Goal: Task Accomplishment & Management: Manage account settings

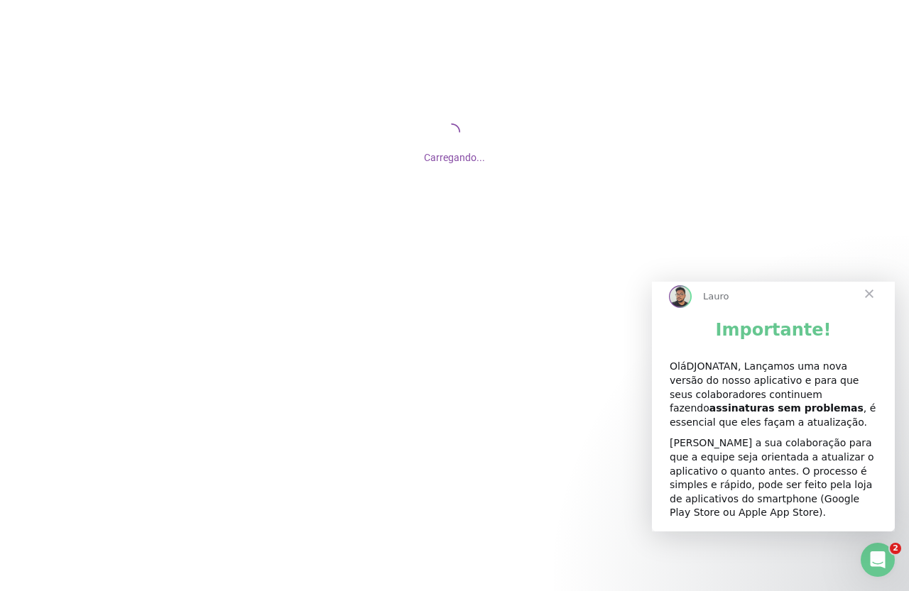
click at [870, 302] on span "Fechar" at bounding box center [868, 293] width 51 height 51
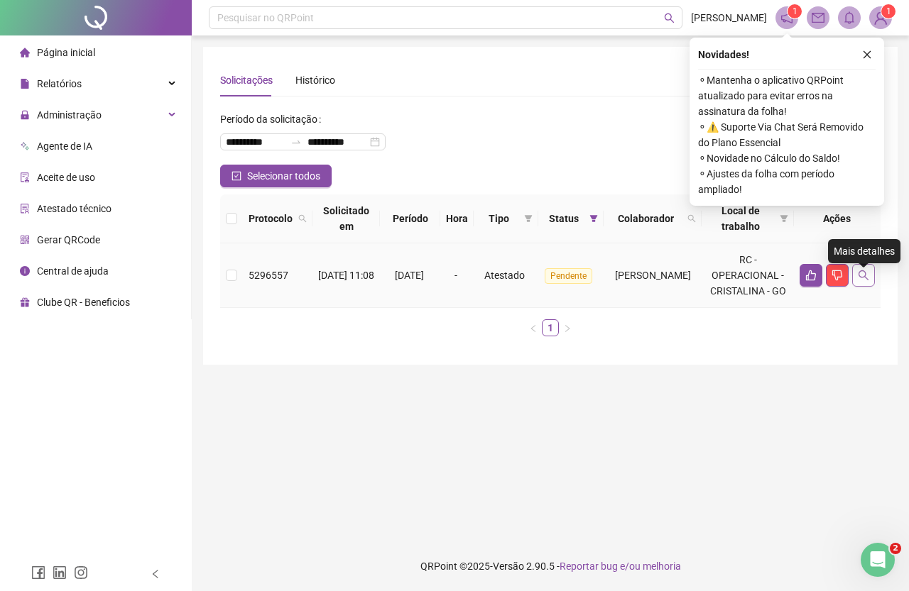
click at [872, 284] on button "button" at bounding box center [863, 275] width 23 height 23
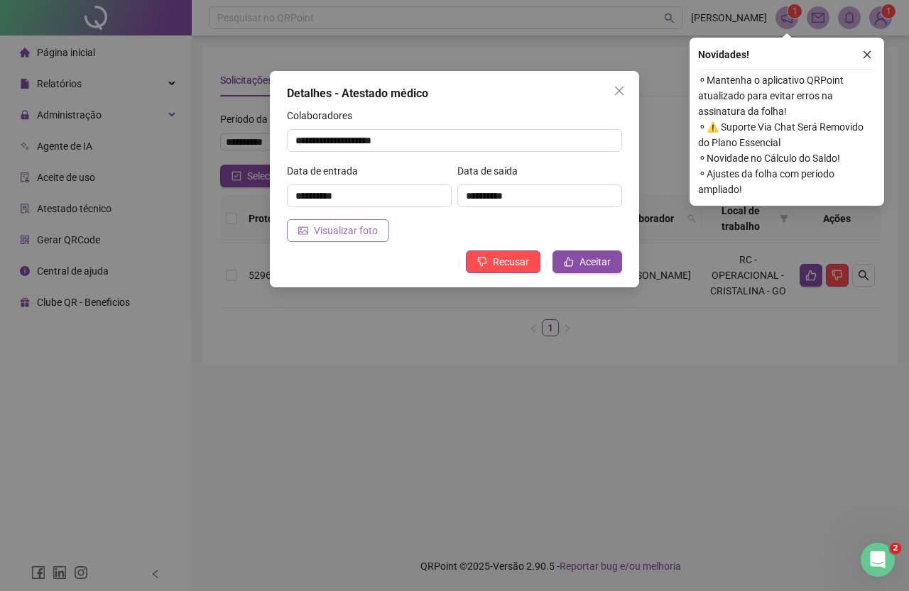
click at [354, 232] on span "Visualizar foto" at bounding box center [346, 231] width 64 height 16
click at [609, 261] on span "Aceitar" at bounding box center [594, 262] width 31 height 16
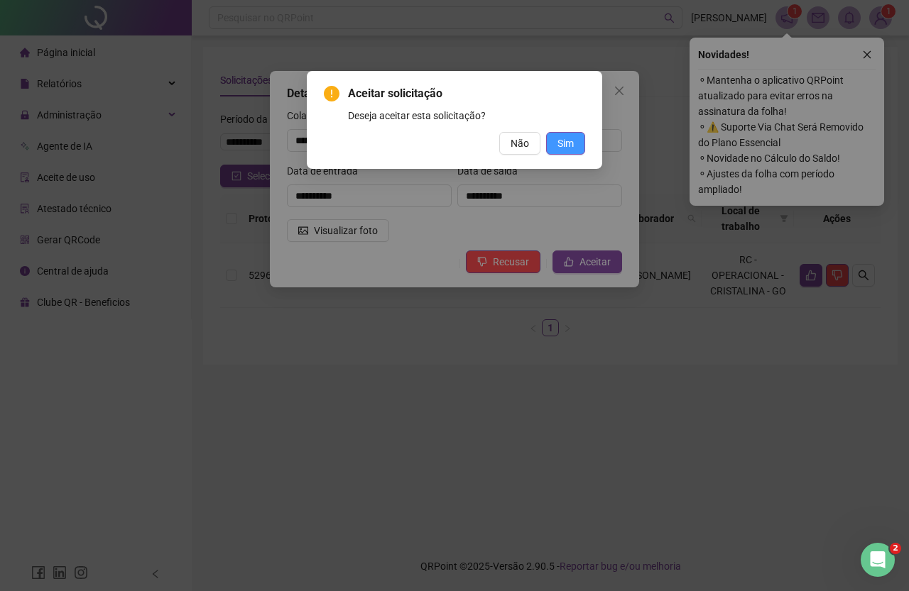
click at [564, 136] on span "Sim" at bounding box center [565, 144] width 16 height 16
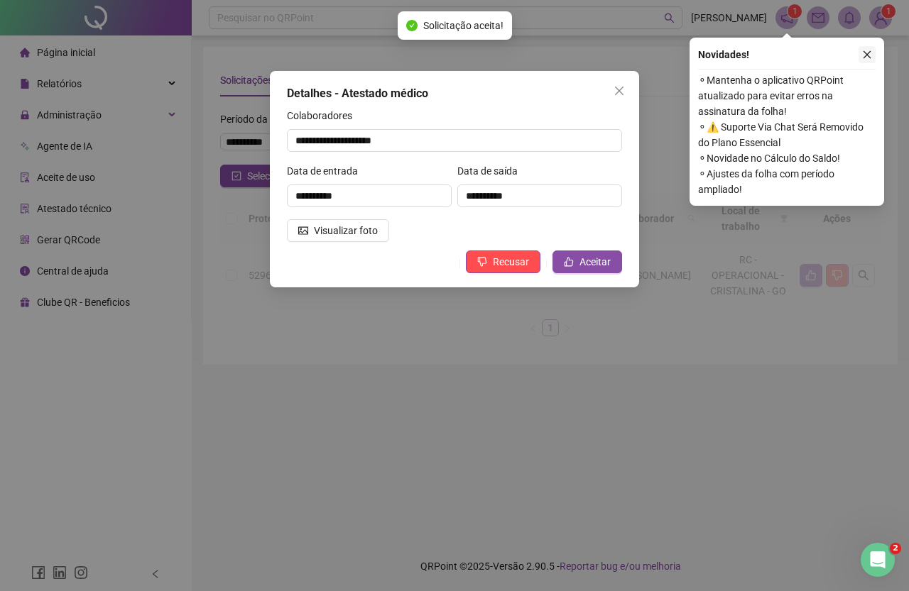
click at [866, 52] on icon "close" at bounding box center [867, 55] width 10 height 10
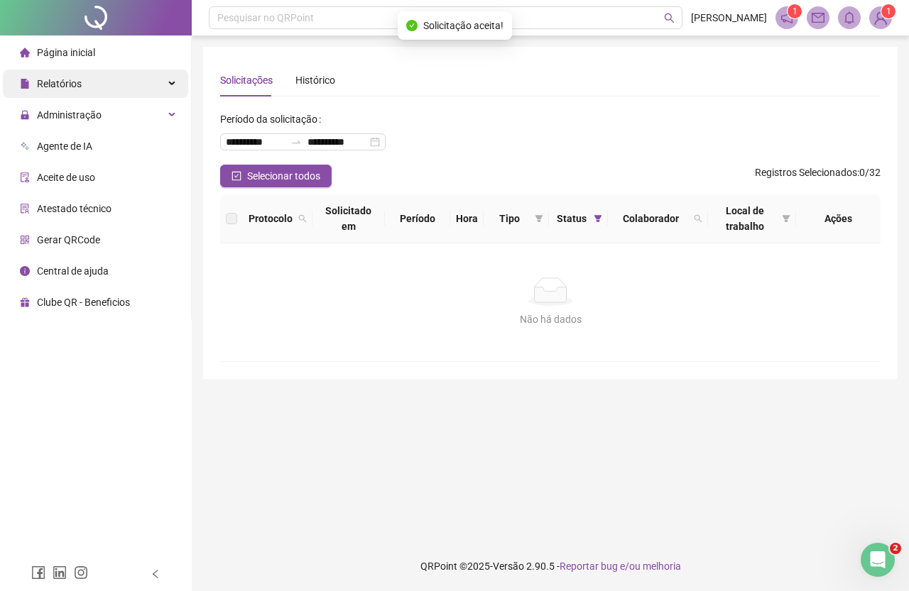
click at [108, 81] on div "Relatórios" at bounding box center [95, 84] width 185 height 28
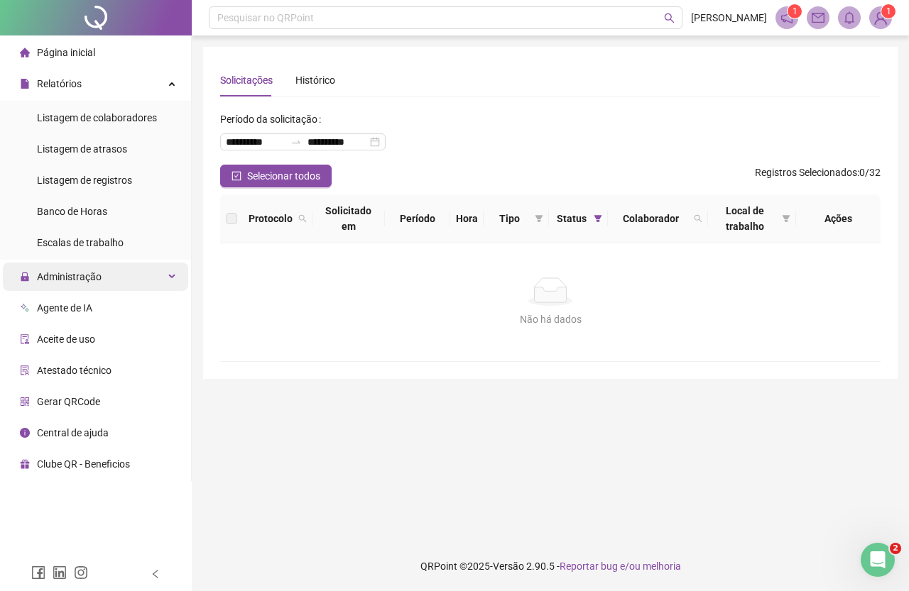
click at [122, 273] on div "Administração" at bounding box center [95, 277] width 185 height 28
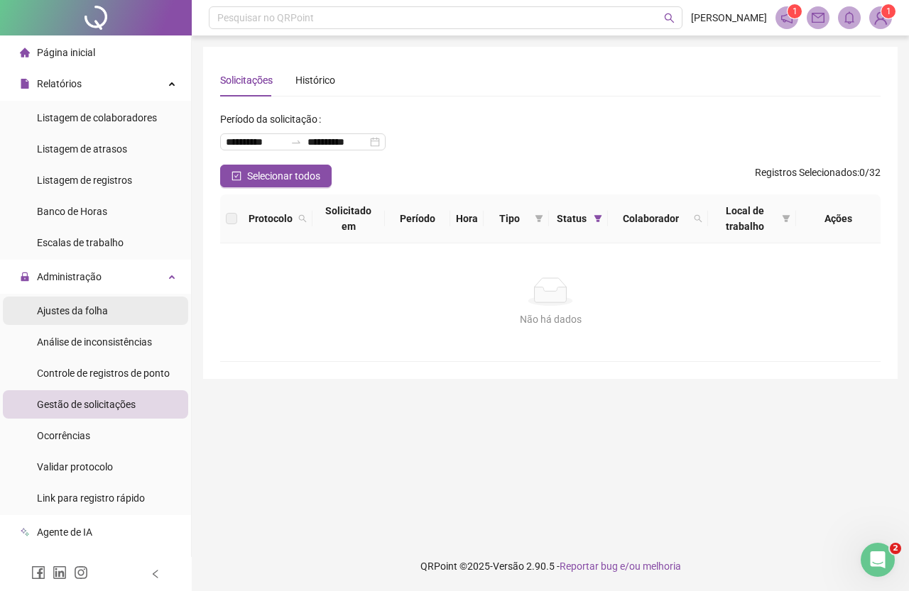
click at [97, 317] on span "Ajustes da folha" at bounding box center [72, 310] width 71 height 11
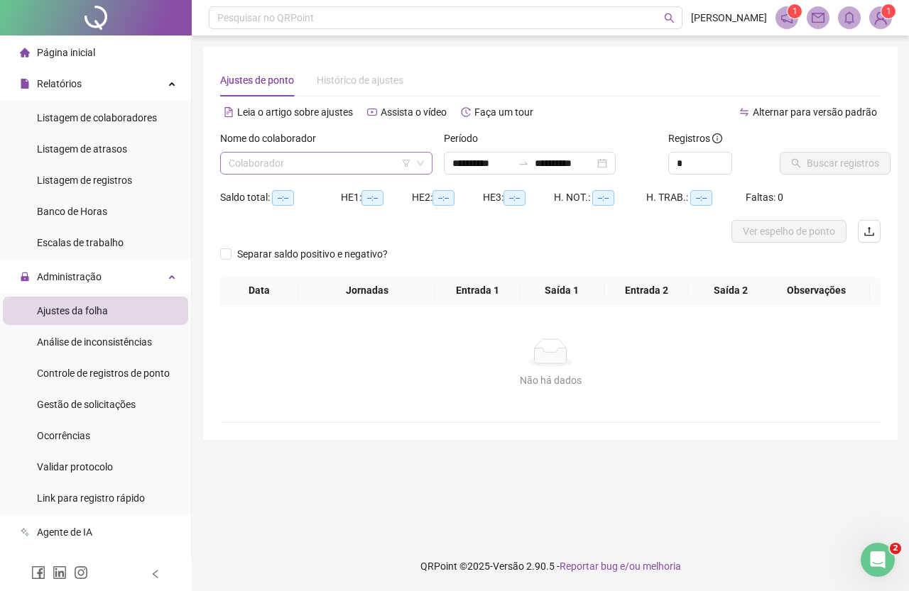
click at [318, 160] on input "search" at bounding box center [320, 163] width 182 height 21
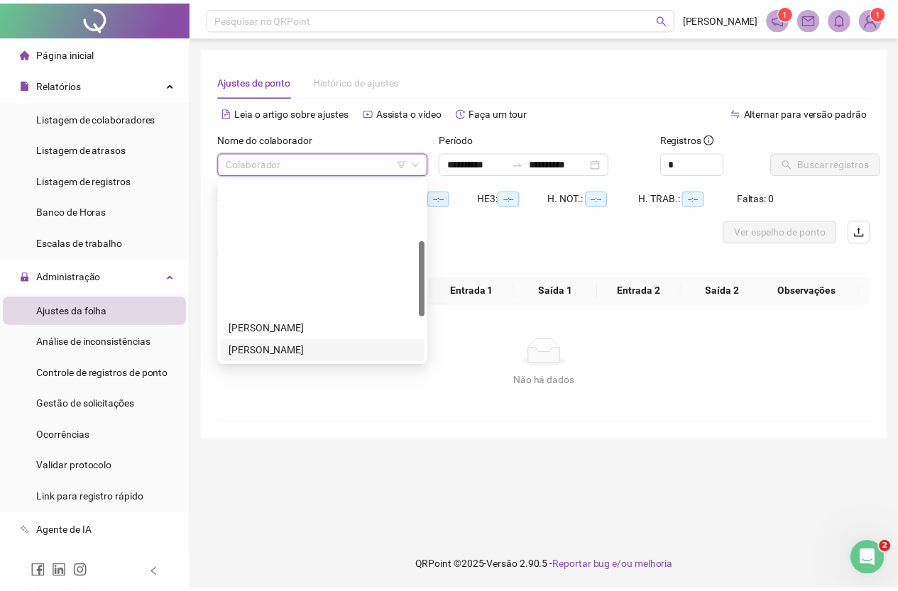
scroll to position [142, 0]
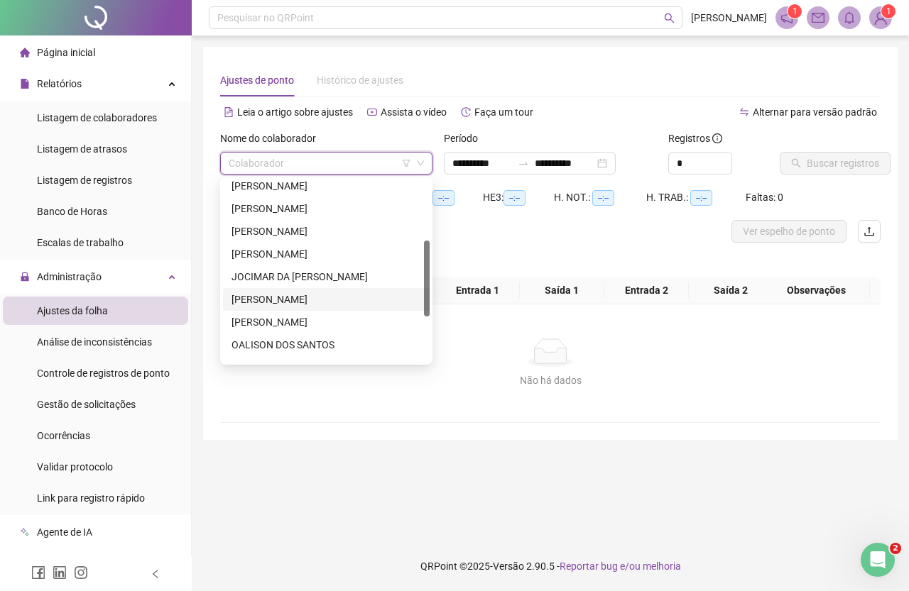
click at [304, 299] on div "[PERSON_NAME]" at bounding box center [326, 300] width 190 height 16
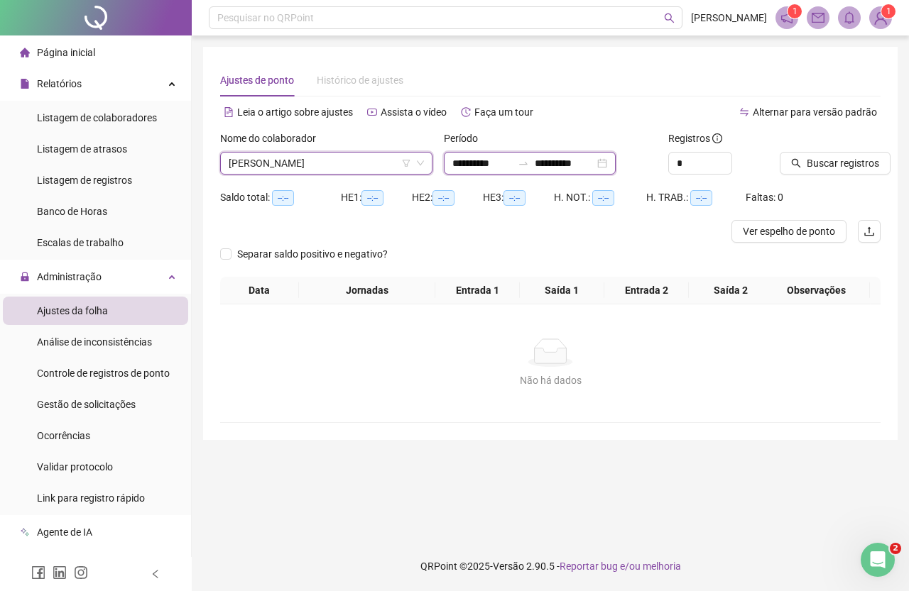
click at [508, 164] on input "**********" at bounding box center [482, 163] width 60 height 16
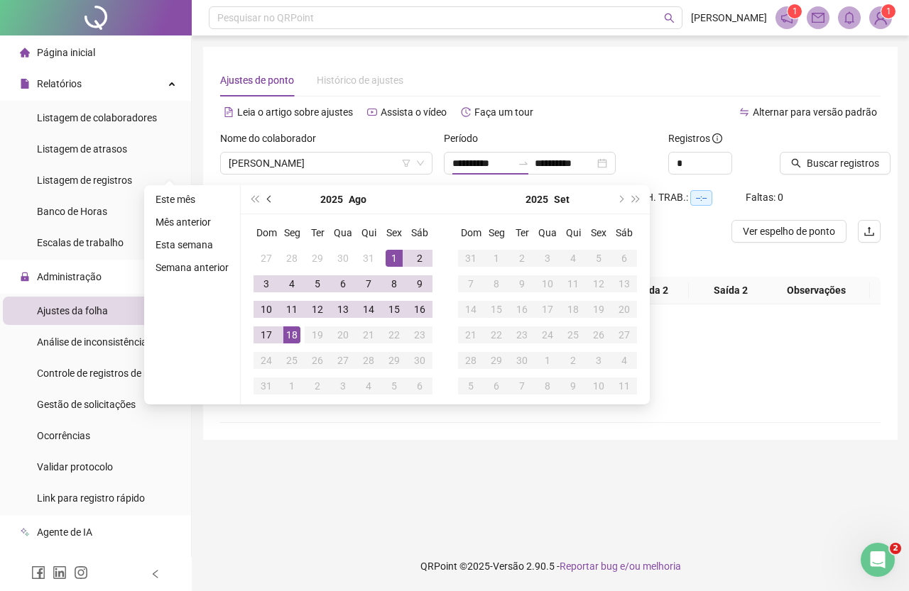
click at [273, 197] on button "prev-year" at bounding box center [270, 199] width 16 height 28
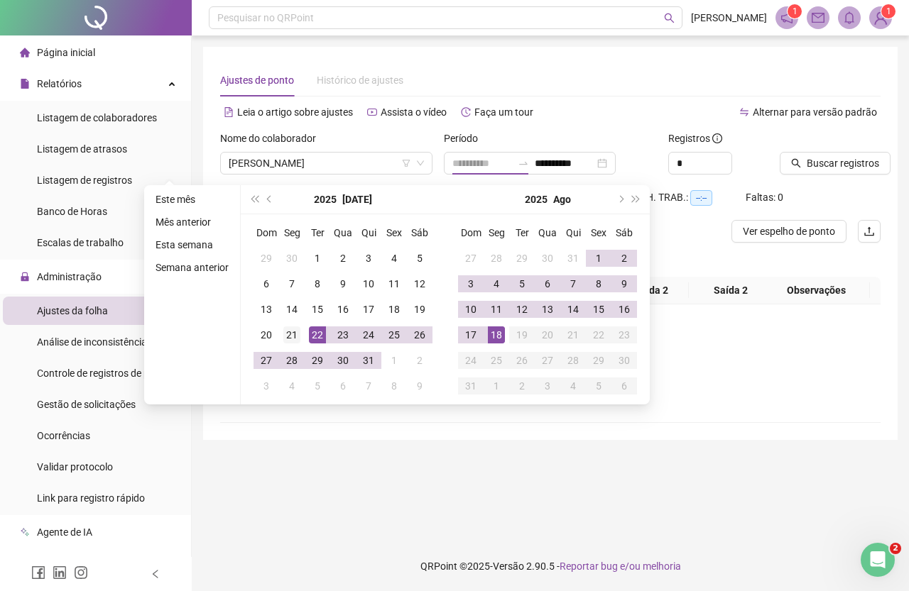
type input "**********"
click at [293, 336] on div "21" at bounding box center [291, 335] width 17 height 17
type input "**********"
click at [470, 337] on div "17" at bounding box center [470, 335] width 17 height 17
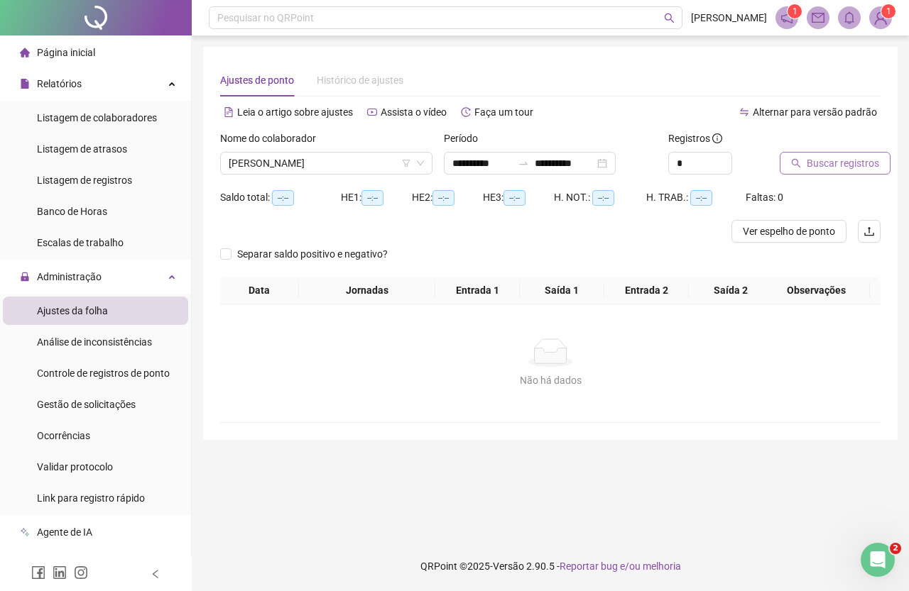
click at [805, 162] on button "Buscar registros" at bounding box center [835, 163] width 111 height 23
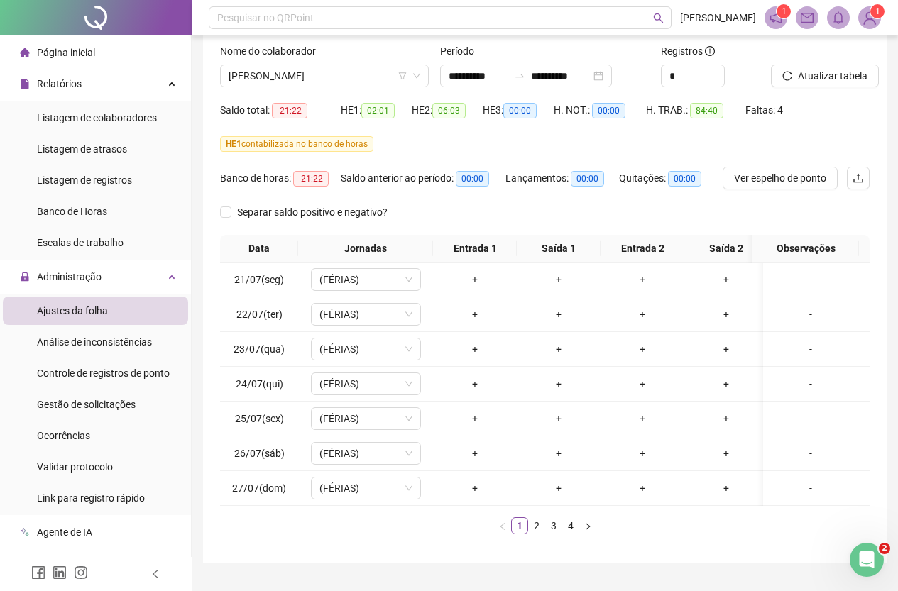
scroll to position [131, 0]
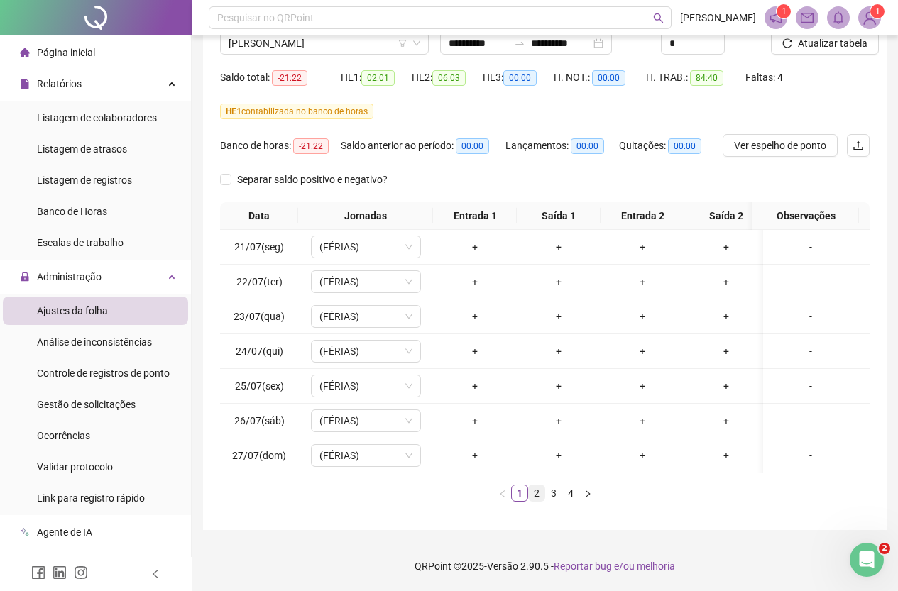
click at [535, 492] on link "2" at bounding box center [537, 494] width 16 height 16
click at [552, 490] on link "3" at bounding box center [554, 494] width 16 height 16
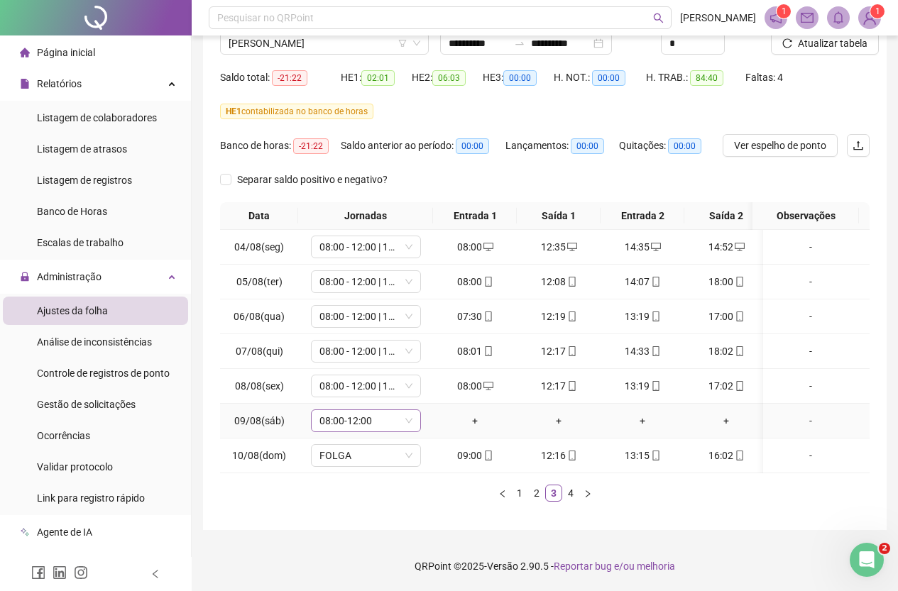
click at [390, 411] on span "08:00-12:00" at bounding box center [365, 420] width 93 height 21
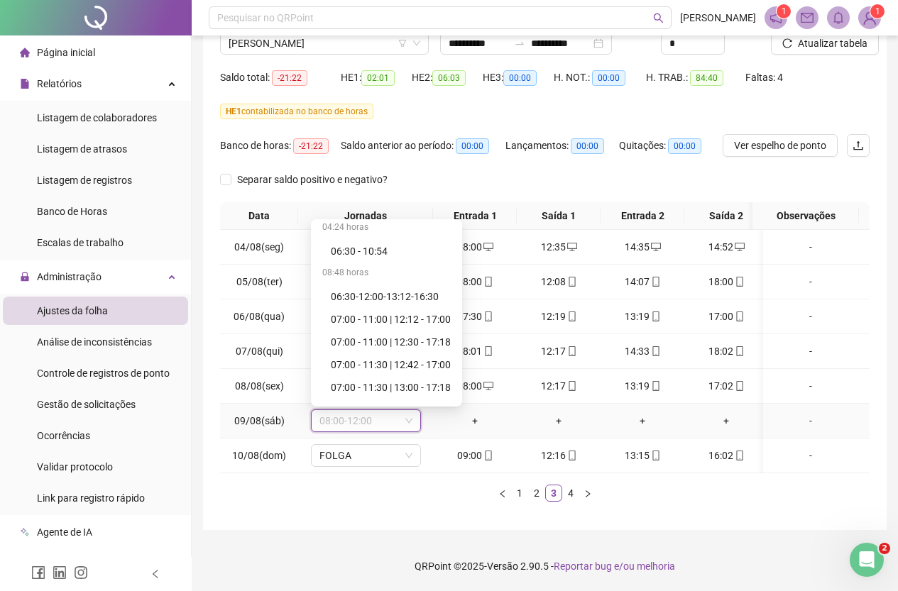
scroll to position [4703, 0]
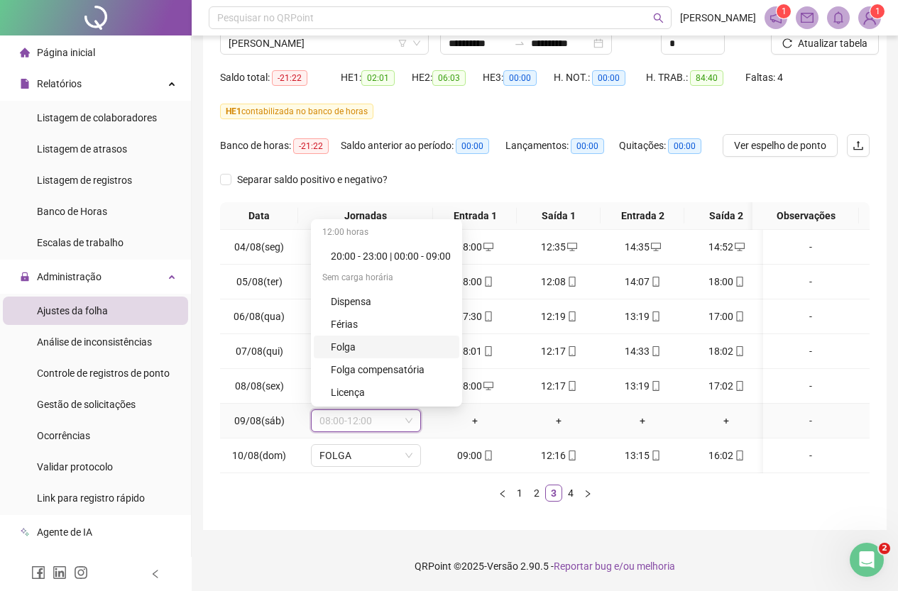
click at [363, 339] on div "Folga" at bounding box center [391, 347] width 120 height 16
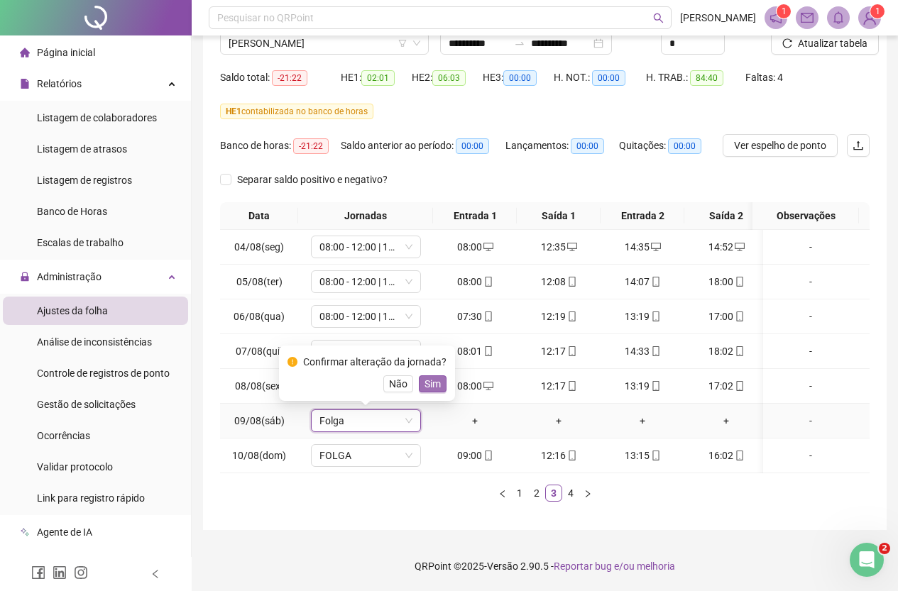
click at [439, 376] on button "Sim" at bounding box center [433, 384] width 28 height 17
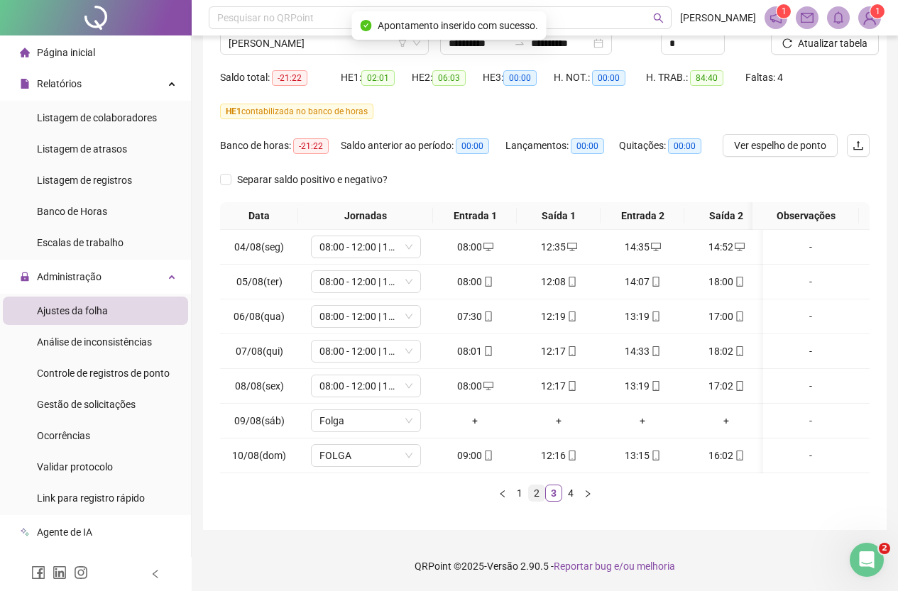
click at [537, 496] on link "2" at bounding box center [537, 494] width 16 height 16
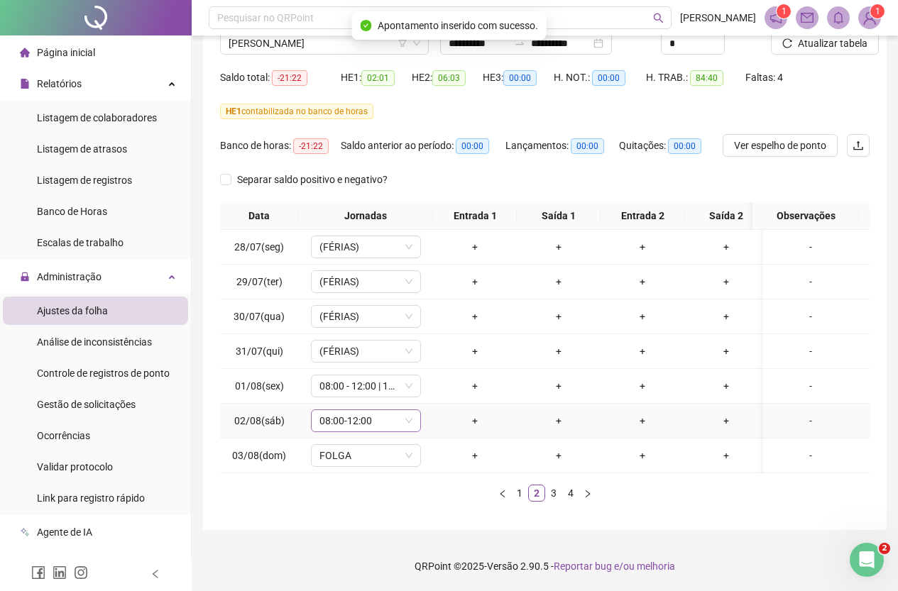
click at [373, 413] on span "08:00-12:00" at bounding box center [365, 420] width 93 height 21
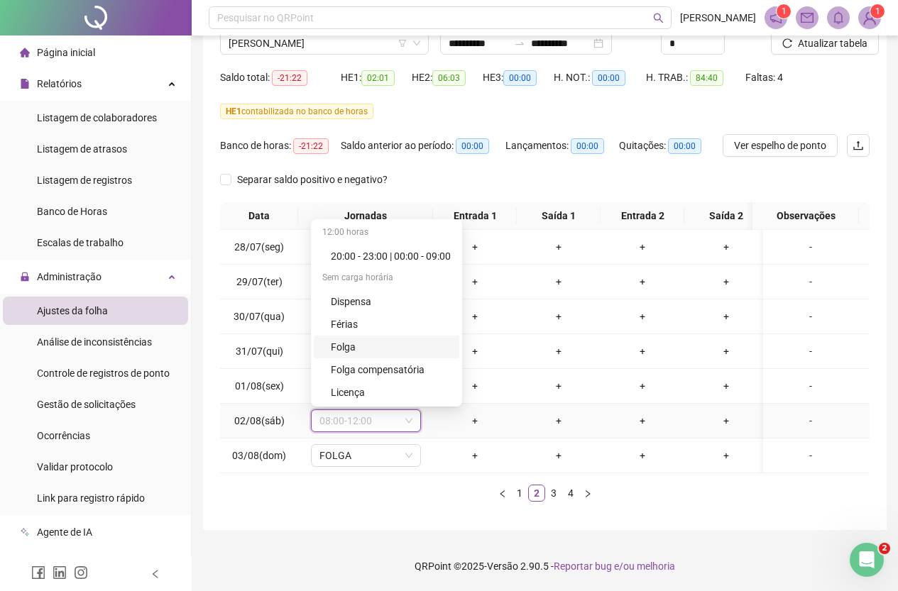
click at [361, 339] on div "Folga" at bounding box center [391, 347] width 120 height 16
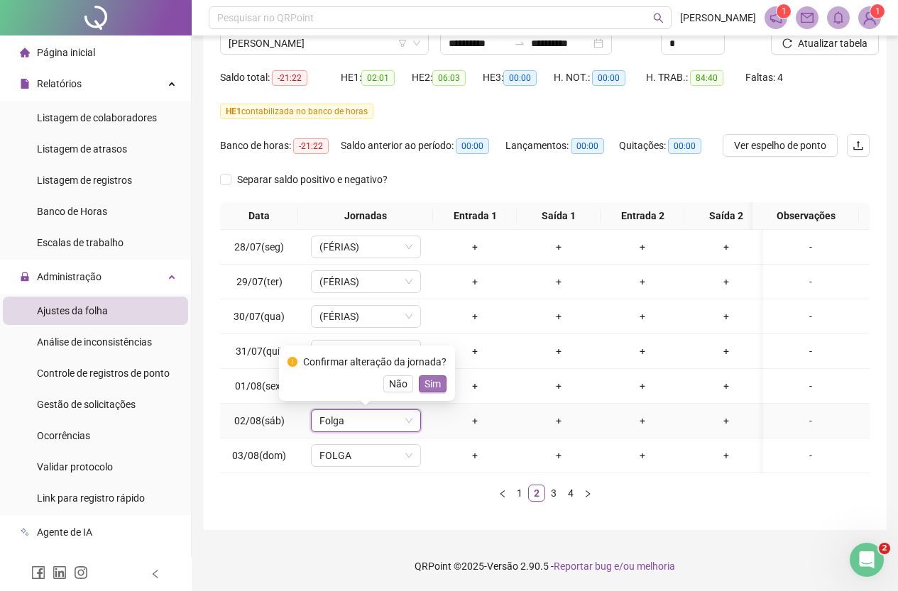
click at [420, 376] on button "Sim" at bounding box center [433, 384] width 28 height 17
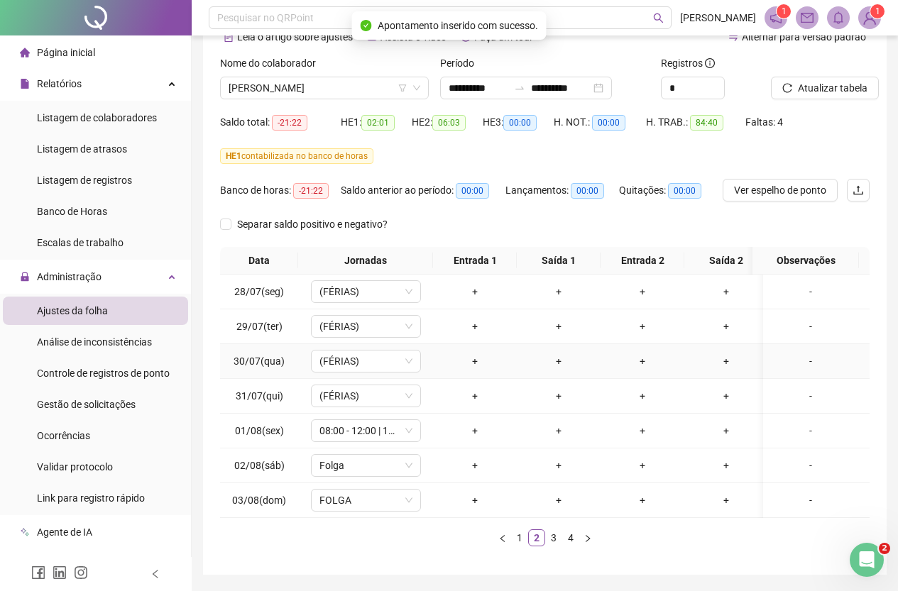
scroll to position [60, 0]
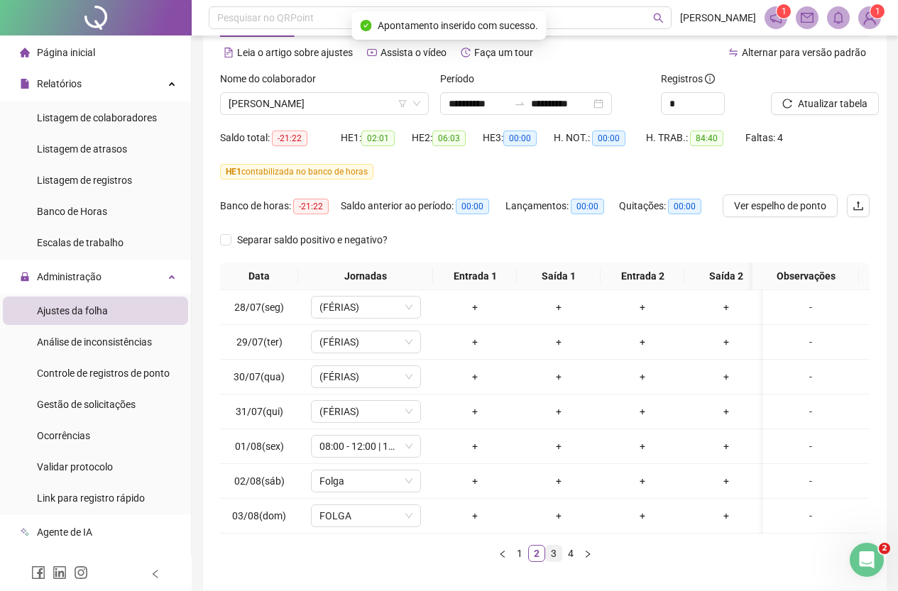
click at [557, 562] on link "3" at bounding box center [554, 554] width 16 height 16
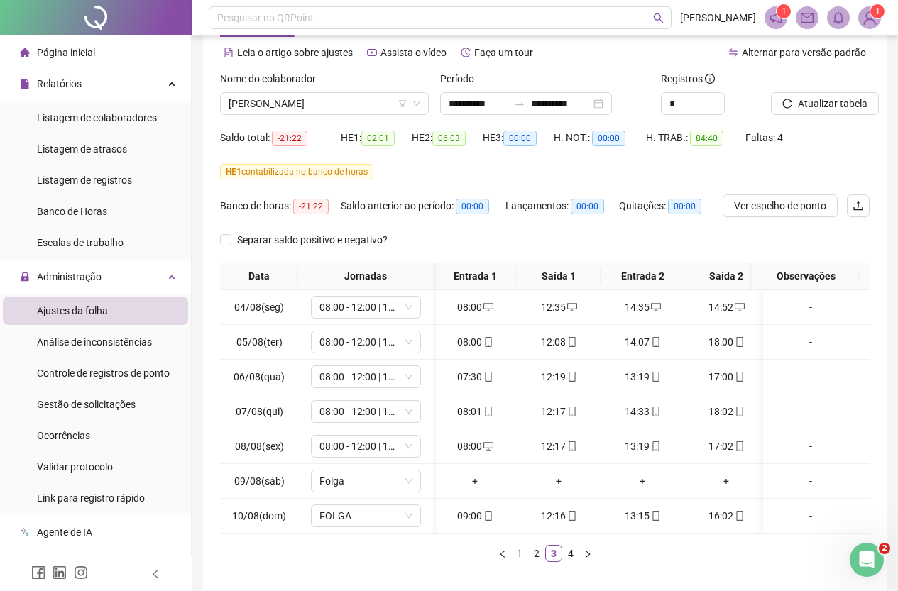
scroll to position [0, 16]
click at [566, 562] on link "4" at bounding box center [571, 554] width 16 height 16
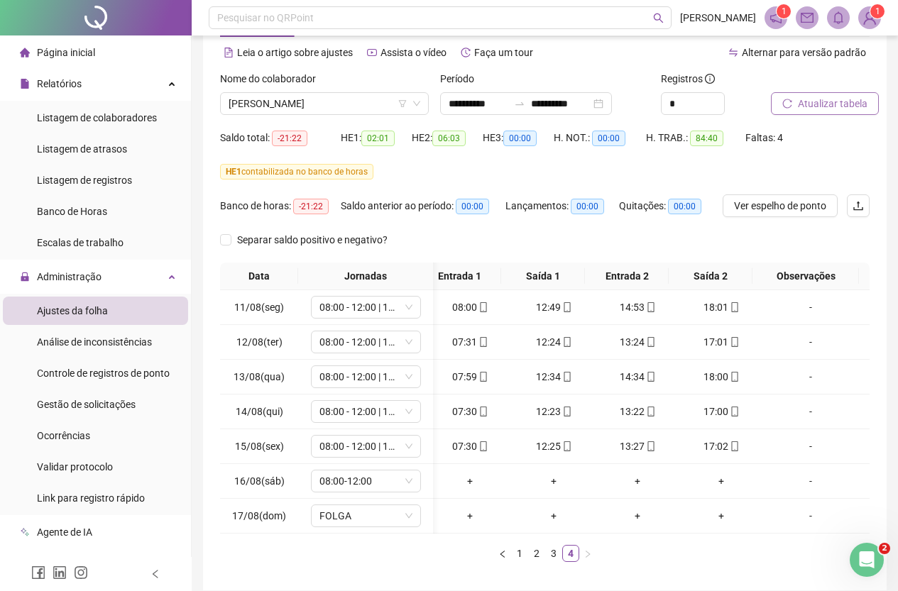
click at [836, 102] on span "Atualizar tabela" at bounding box center [833, 104] width 70 height 16
click at [525, 562] on link "1" at bounding box center [520, 554] width 16 height 16
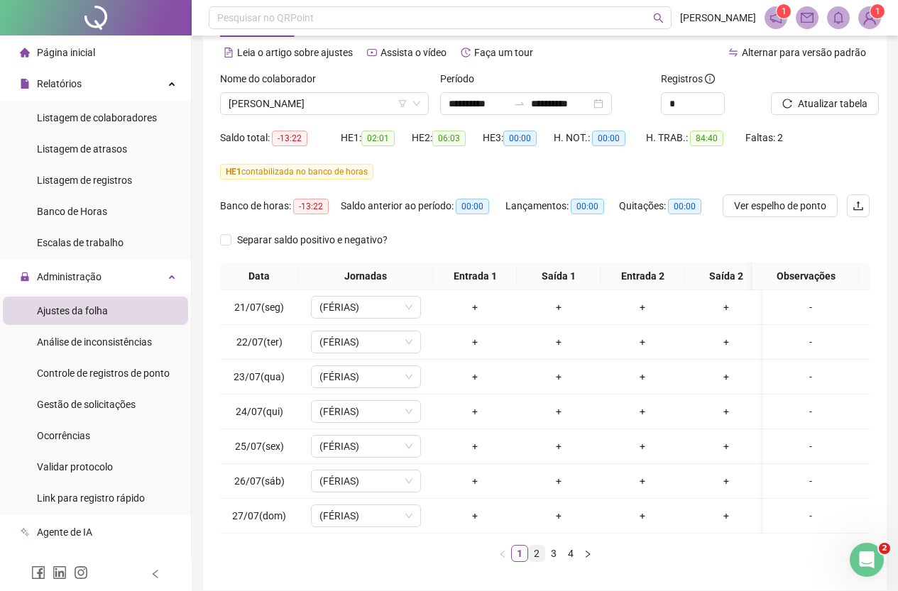
click at [539, 562] on link "2" at bounding box center [537, 554] width 16 height 16
click at [555, 562] on link "3" at bounding box center [554, 554] width 16 height 16
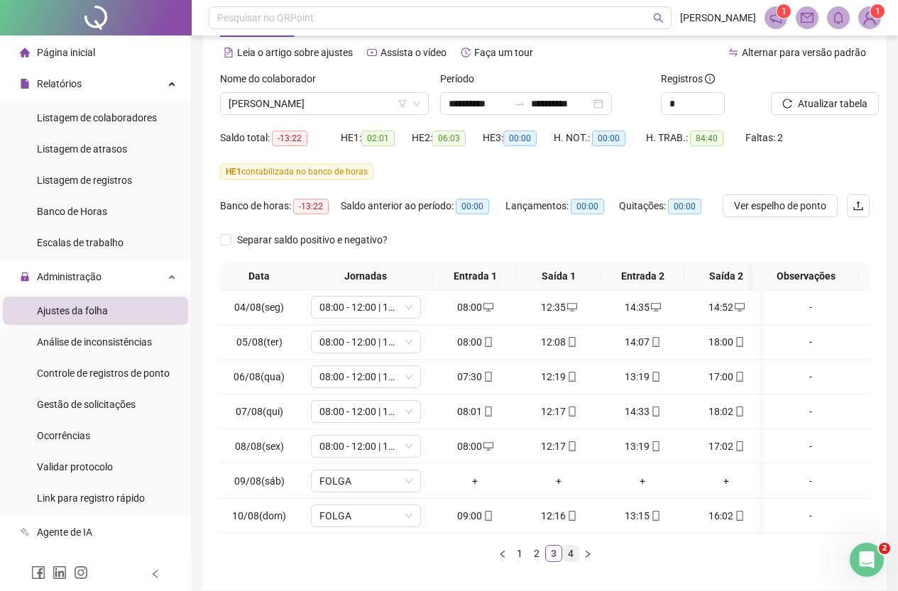
click at [574, 562] on link "4" at bounding box center [571, 554] width 16 height 16
click at [520, 562] on link "1" at bounding box center [520, 554] width 16 height 16
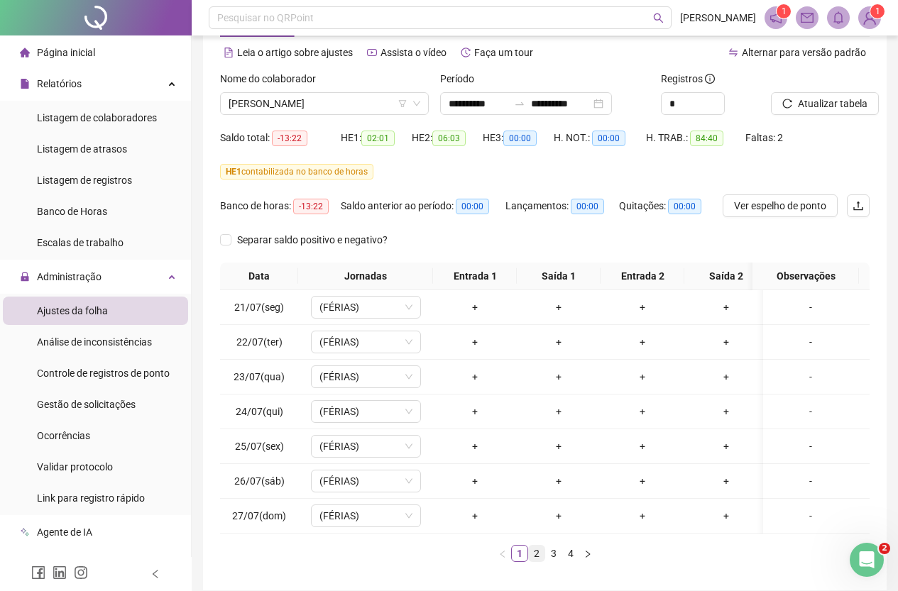
click at [537, 562] on link "2" at bounding box center [537, 554] width 16 height 16
click at [550, 562] on link "3" at bounding box center [554, 554] width 16 height 16
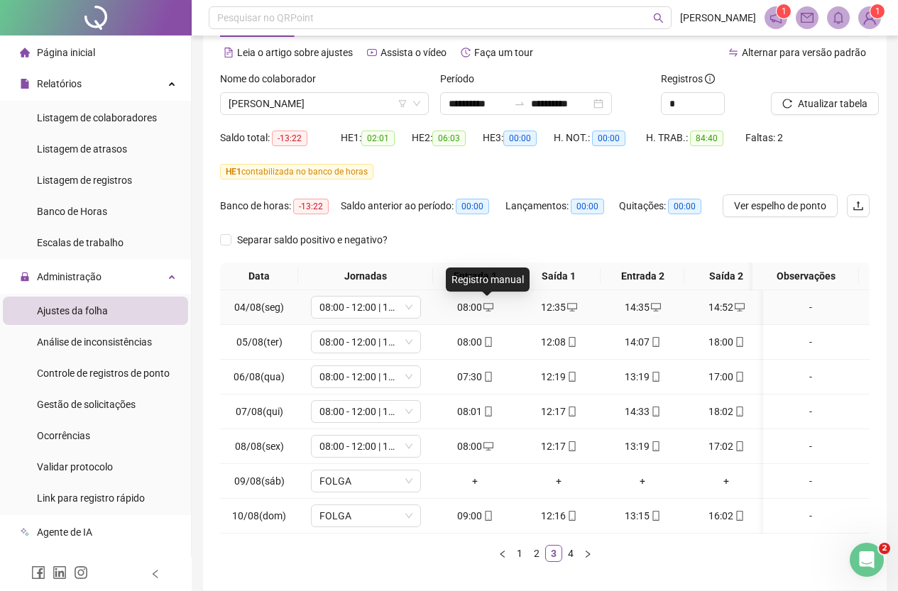
click at [485, 307] on icon "desktop" at bounding box center [488, 307] width 10 height 10
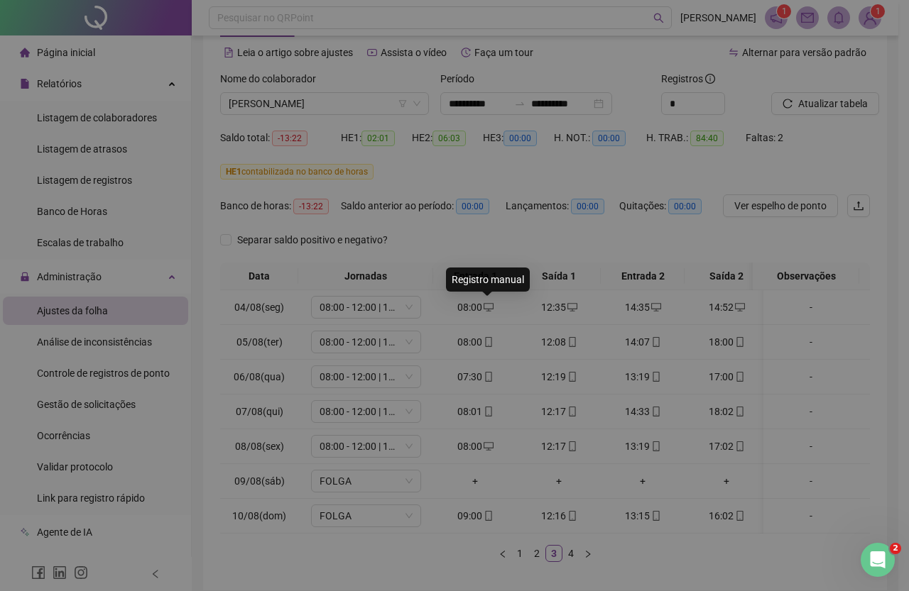
type input "**********"
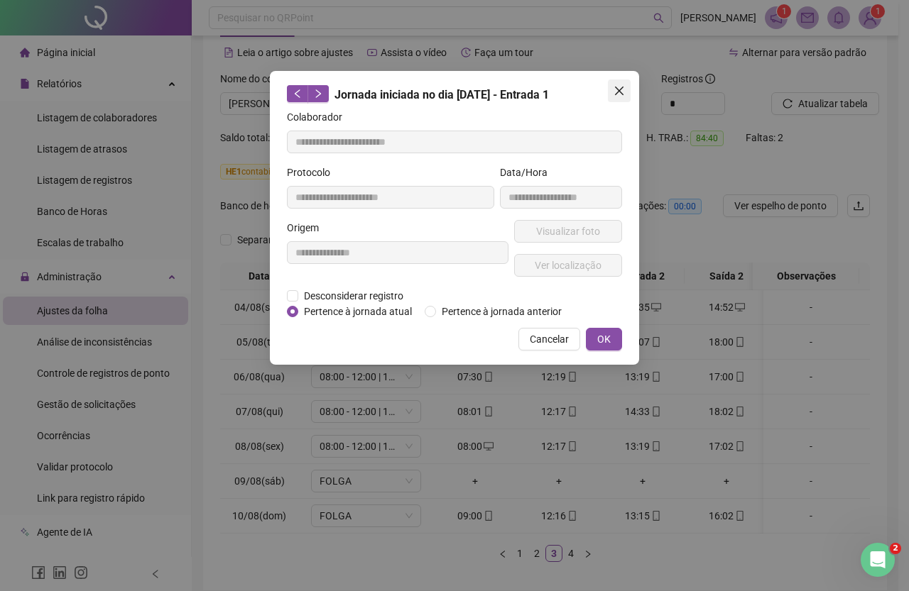
click at [616, 96] on icon "close" at bounding box center [618, 90] width 11 height 11
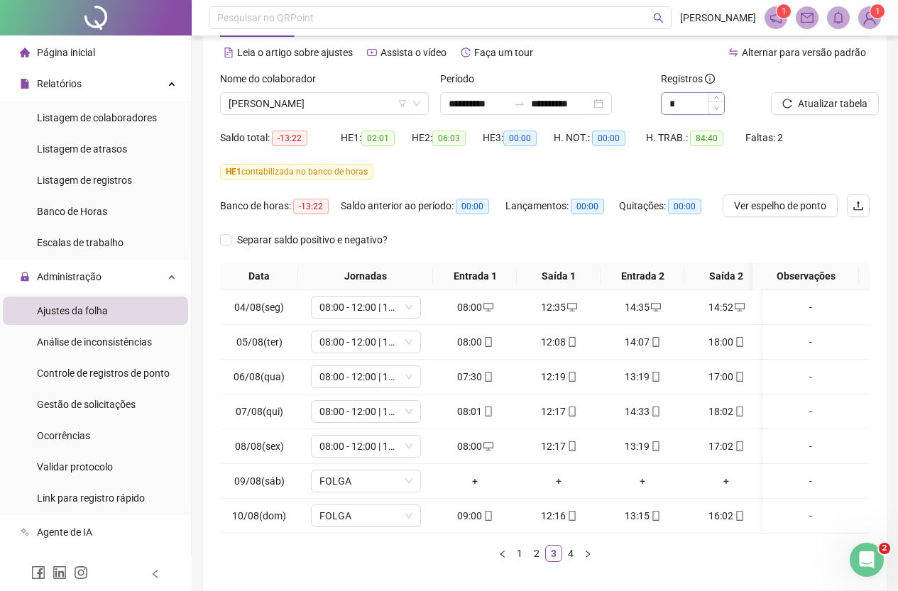
click at [717, 103] on span "Decrease Value" at bounding box center [717, 108] width 16 height 13
click at [718, 98] on icon "up" at bounding box center [716, 99] width 5 height 5
type input "*"
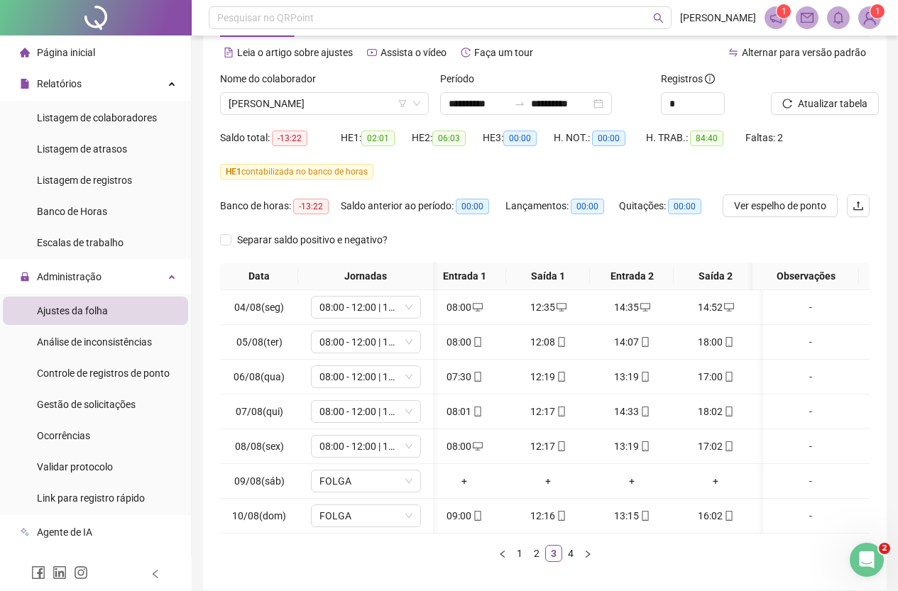
click at [612, 545] on div "Data Jornadas Entrada 1 Saída 1 Entrada 2 Saída 2 Entrada 3 Saída 3 Observações…" at bounding box center [545, 413] width 650 height 300
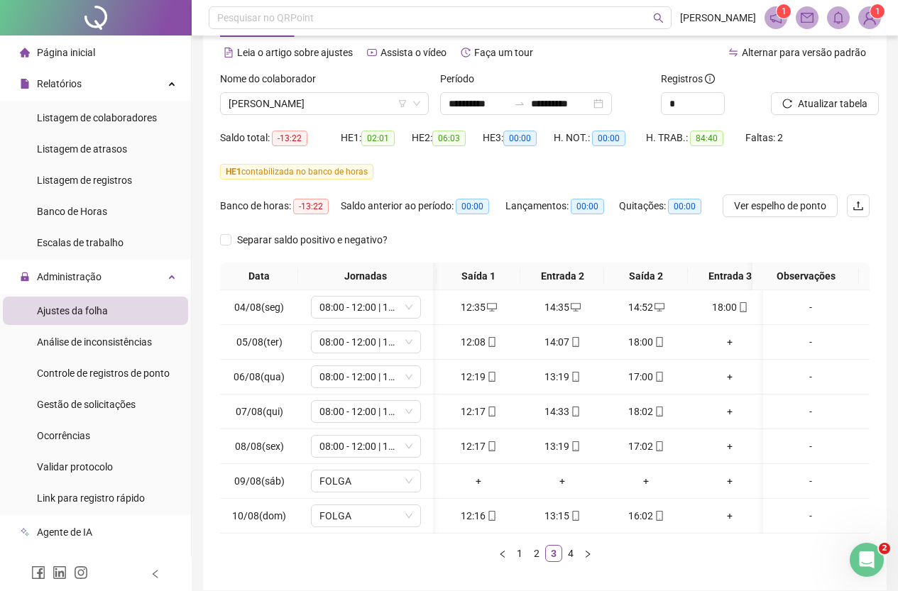
scroll to position [0, 113]
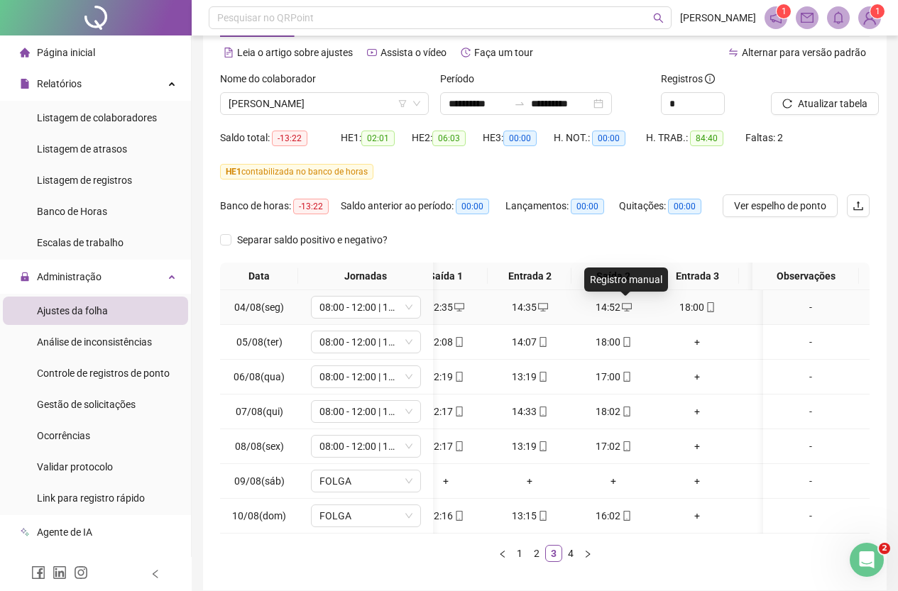
click at [624, 306] on icon "desktop" at bounding box center [627, 307] width 10 height 10
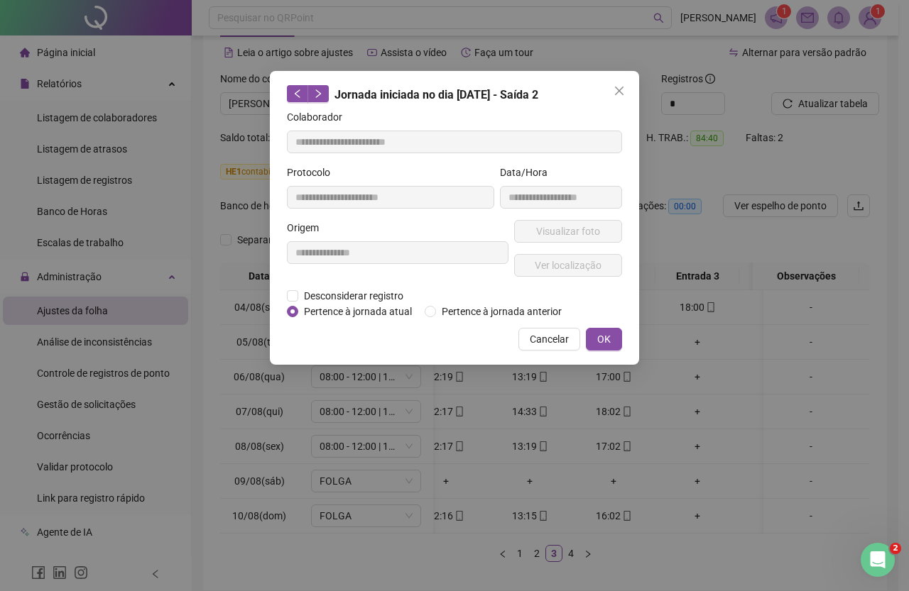
type input "**********"
click at [340, 294] on span "Desconsiderar registro" at bounding box center [353, 296] width 111 height 16
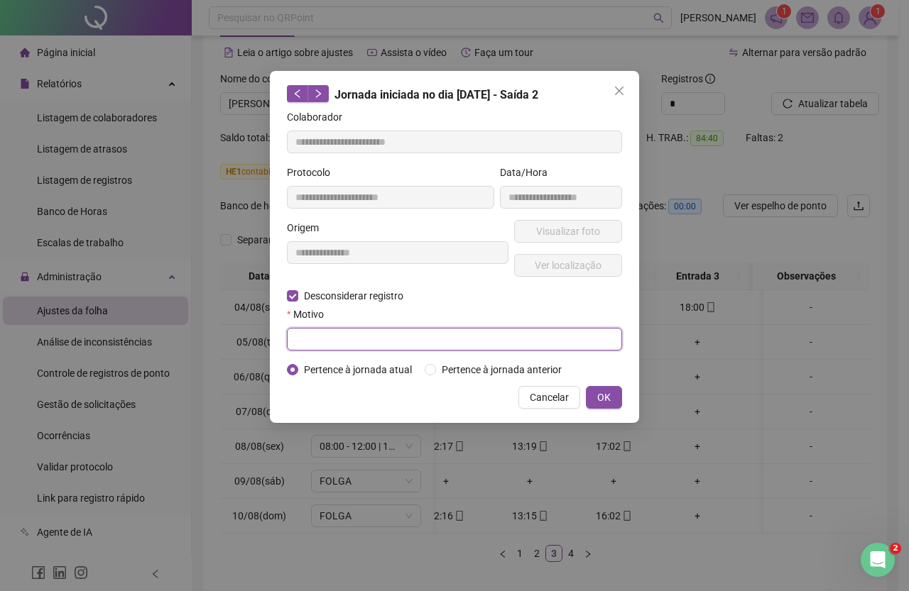
click at [353, 340] on input "text" at bounding box center [454, 339] width 335 height 23
type input "**********"
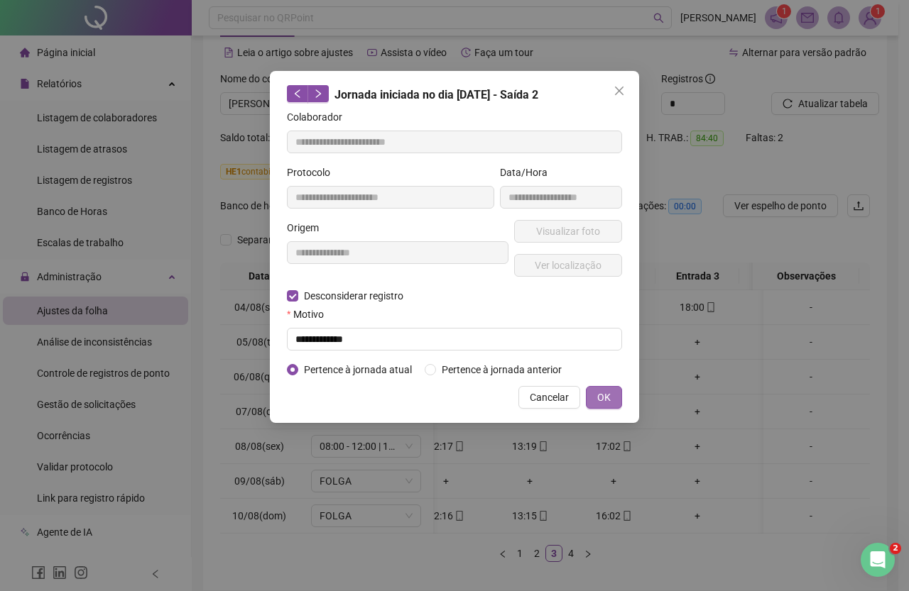
click at [596, 392] on button "OK" at bounding box center [604, 397] width 36 height 23
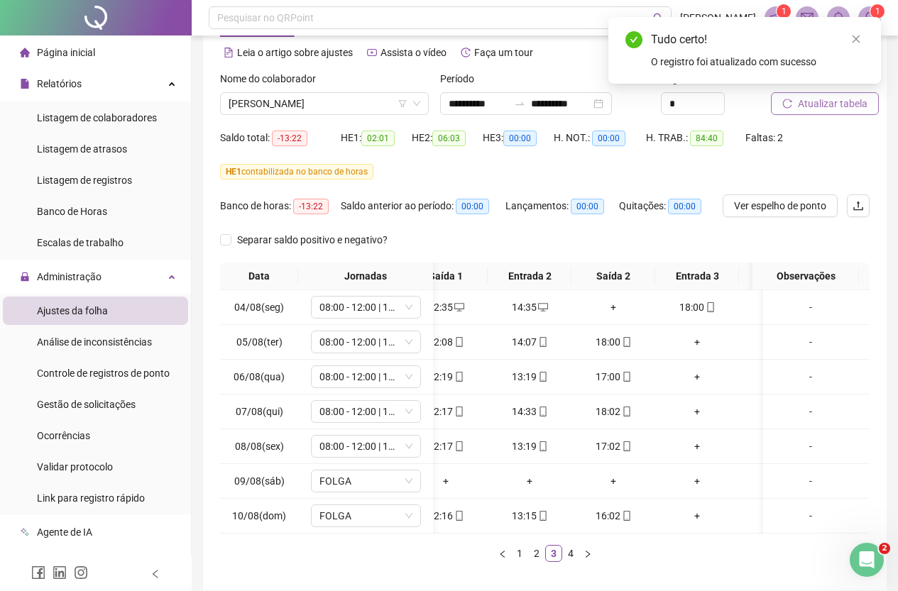
click at [844, 102] on span "Atualizar tabela" at bounding box center [833, 104] width 70 height 16
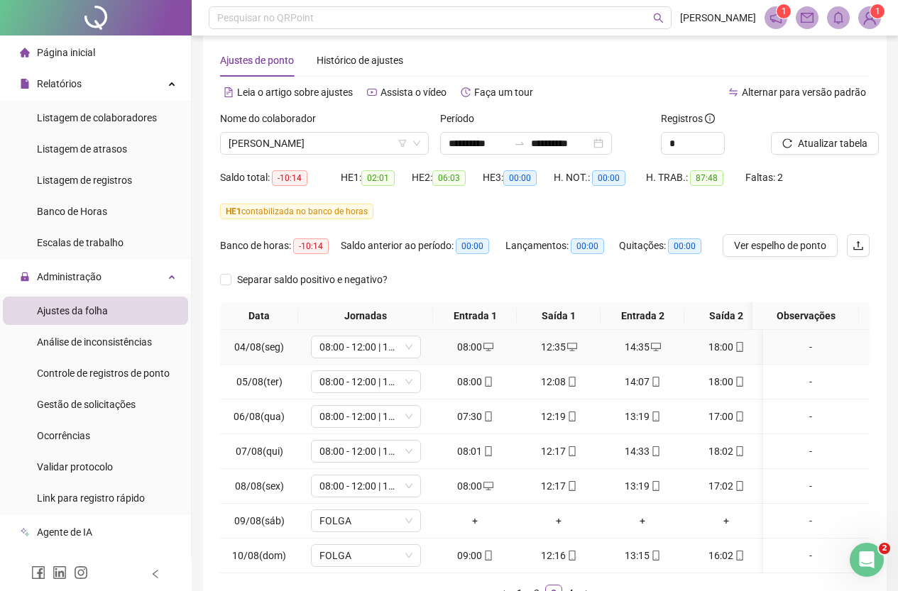
scroll to position [0, 0]
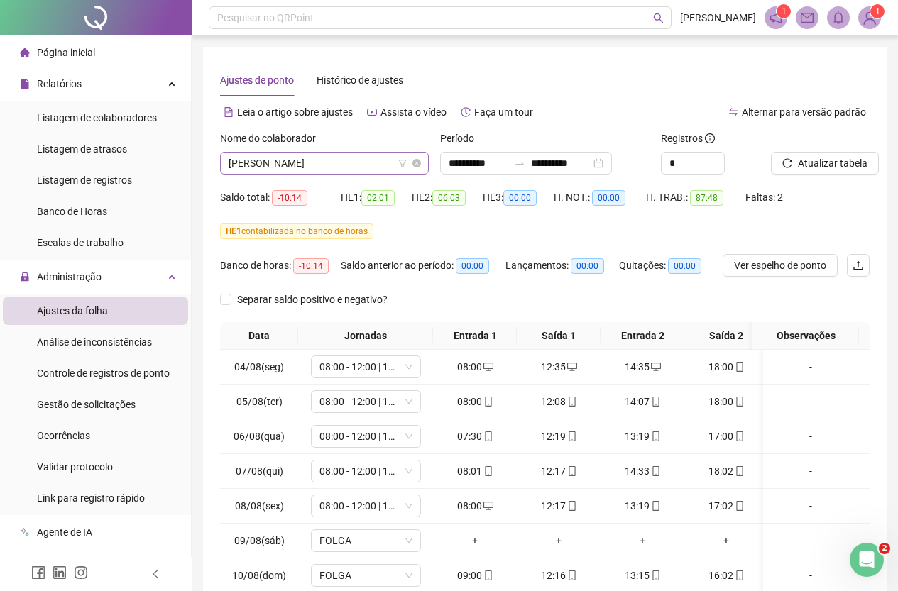
click at [341, 170] on span "[PERSON_NAME]" at bounding box center [325, 163] width 192 height 21
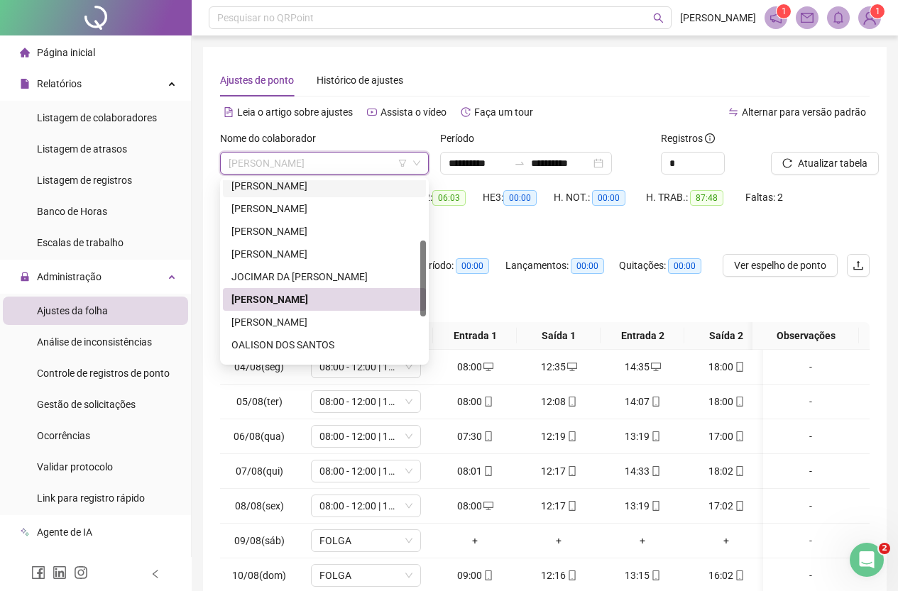
click at [324, 180] on div "257872 268179 208172 [PERSON_NAME] [PERSON_NAME] [PERSON_NAME] DA [PERSON_NAME]…" at bounding box center [324, 270] width 209 height 187
click at [838, 154] on button "Atualizar tabela" at bounding box center [825, 163] width 108 height 23
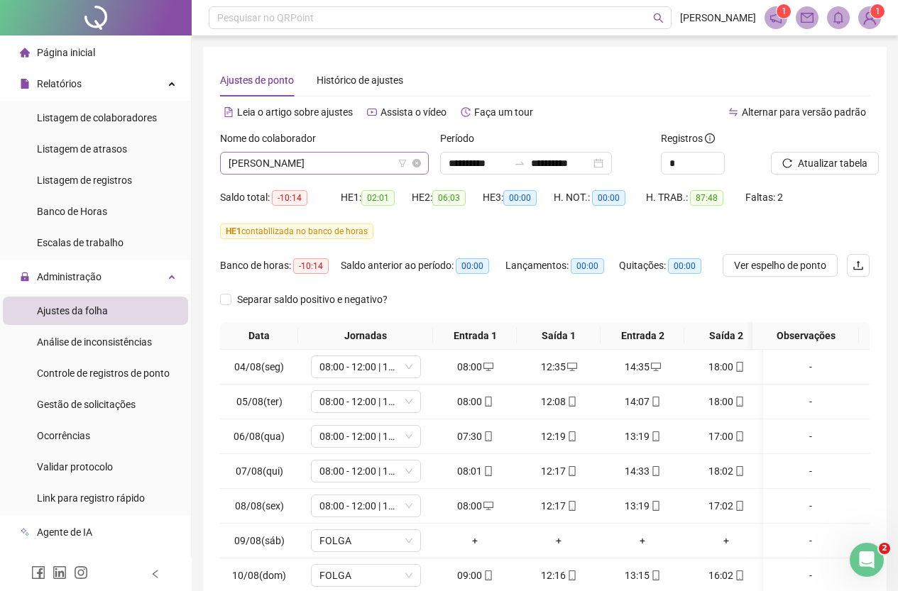
click at [353, 155] on span "[PERSON_NAME]" at bounding box center [325, 163] width 192 height 21
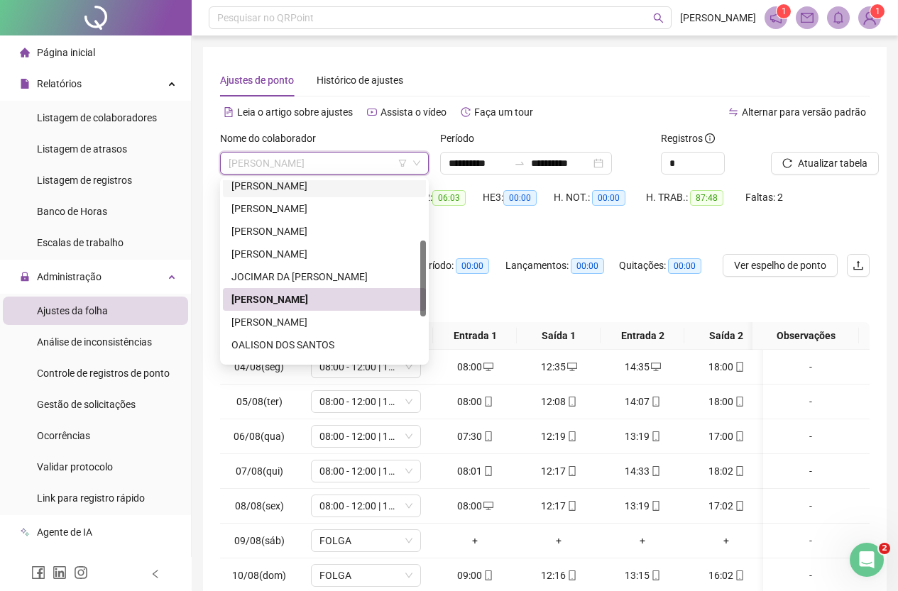
click at [337, 189] on div "[PERSON_NAME]" at bounding box center [324, 186] width 186 height 16
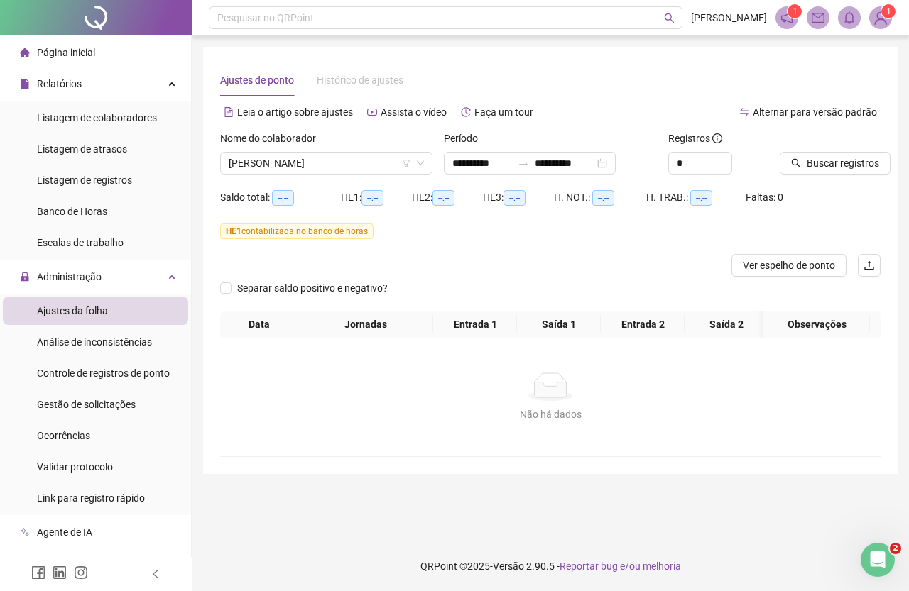
click at [817, 151] on div at bounding box center [812, 141] width 65 height 21
click at [817, 155] on span "Buscar registros" at bounding box center [843, 163] width 72 height 16
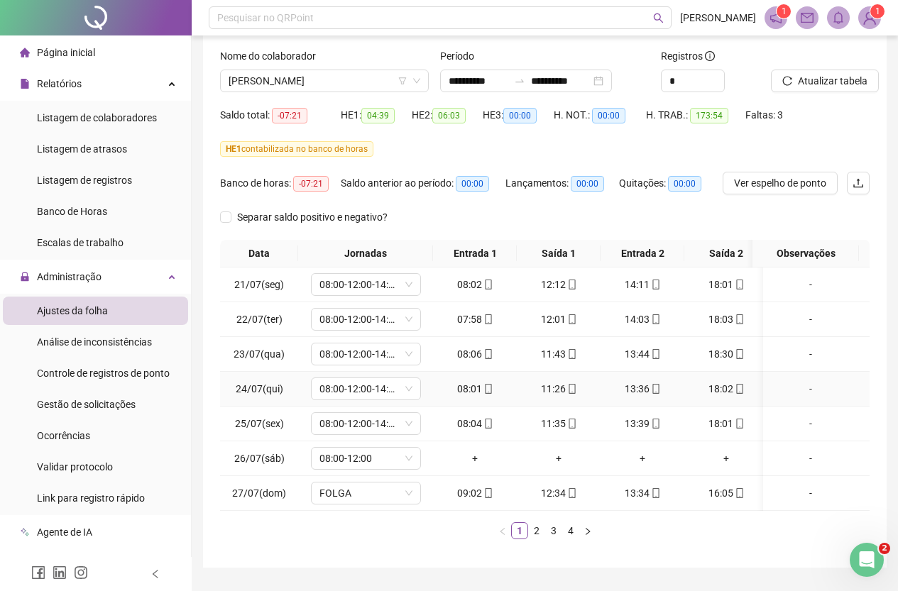
scroll to position [131, 0]
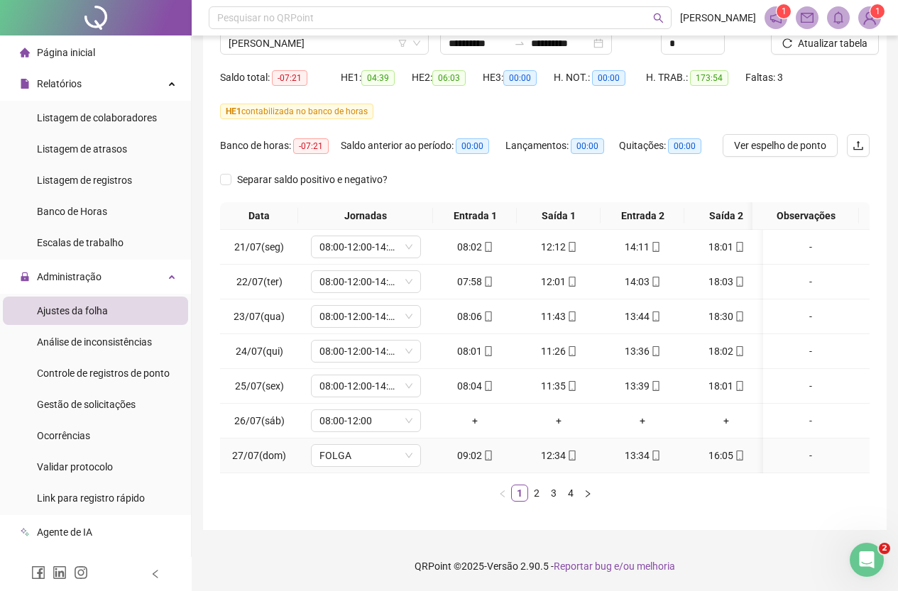
click at [371, 416] on span "08:00-12:00" at bounding box center [365, 420] width 93 height 21
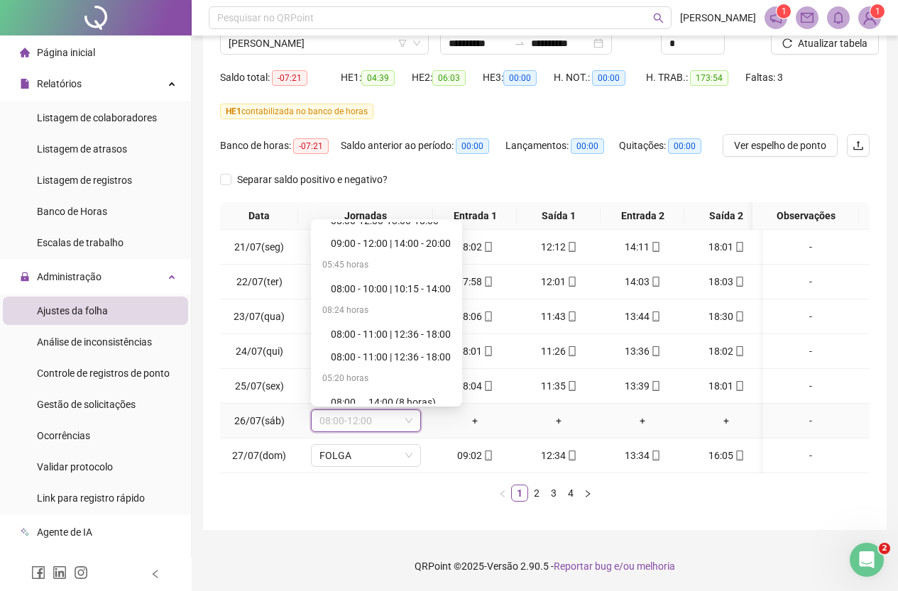
scroll to position [4703, 0]
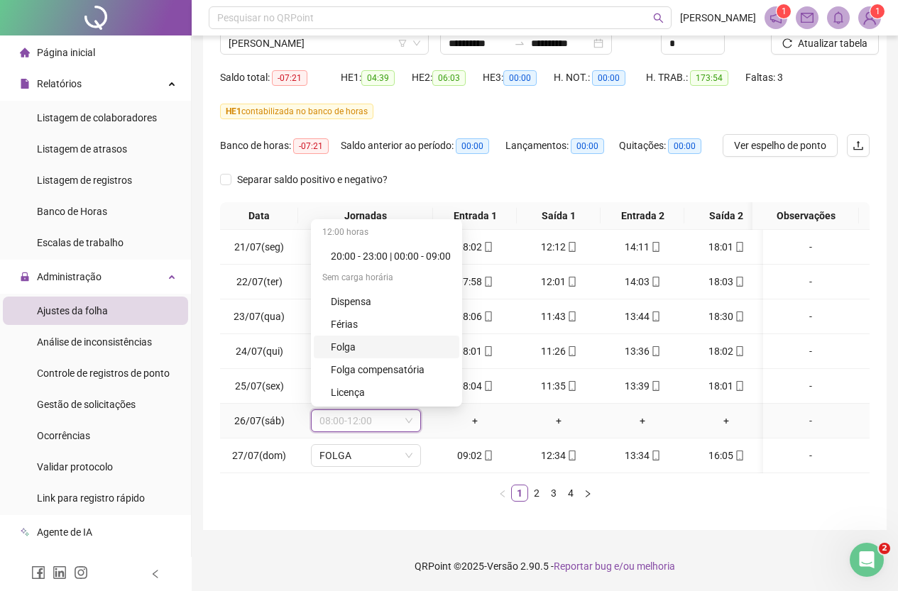
click at [367, 339] on div "Folga" at bounding box center [391, 347] width 120 height 16
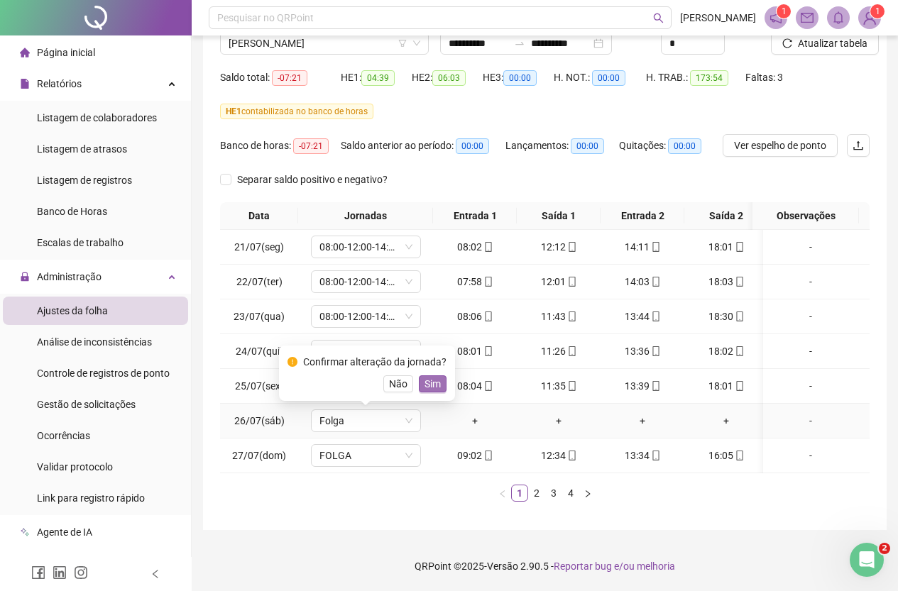
click at [437, 376] on span "Sim" at bounding box center [433, 384] width 16 height 16
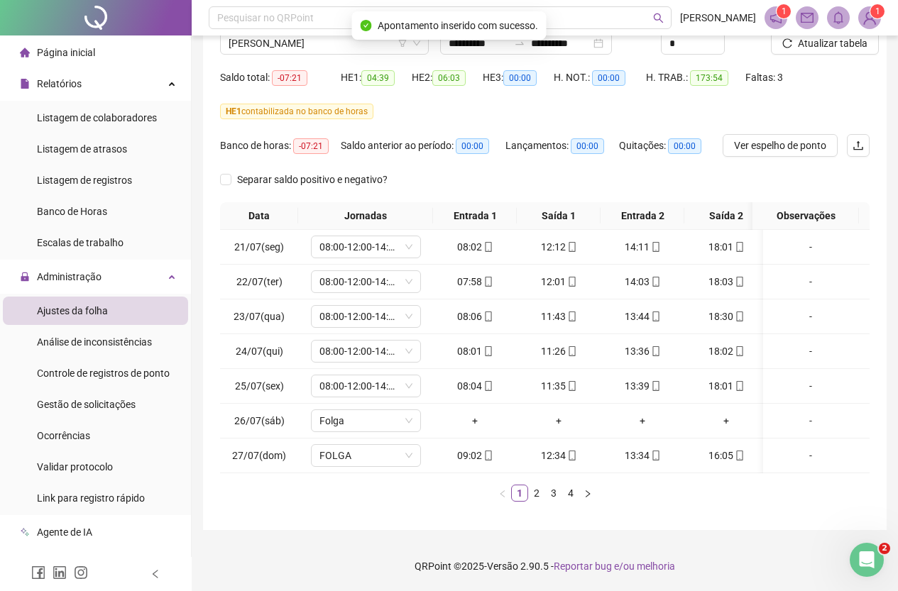
scroll to position [60, 0]
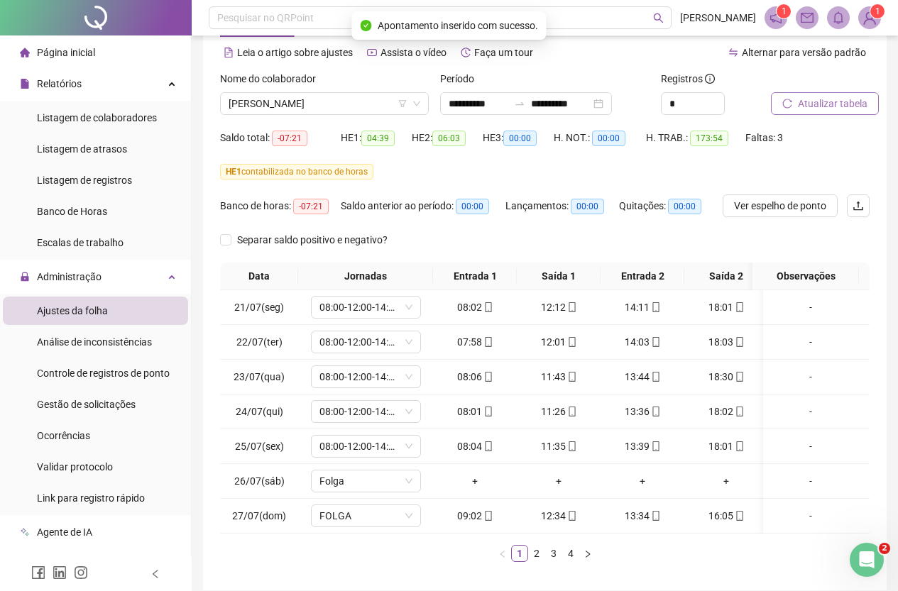
click at [831, 105] on span "Atualizar tabela" at bounding box center [833, 104] width 70 height 16
click at [539, 562] on link "2" at bounding box center [537, 554] width 16 height 16
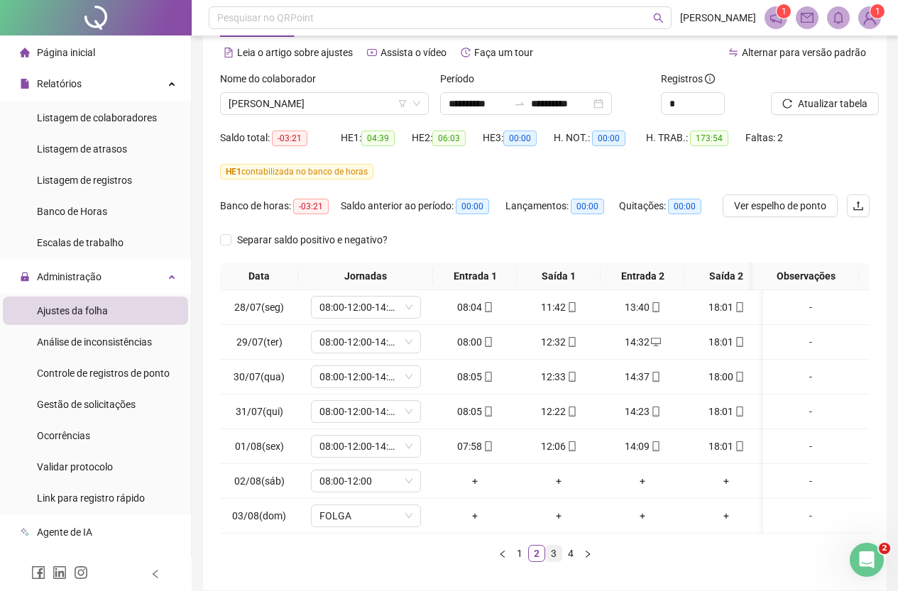
click at [552, 562] on link "3" at bounding box center [554, 554] width 16 height 16
click at [575, 562] on link "4" at bounding box center [571, 554] width 16 height 16
click at [350, 107] on span "[PERSON_NAME]" at bounding box center [325, 103] width 192 height 21
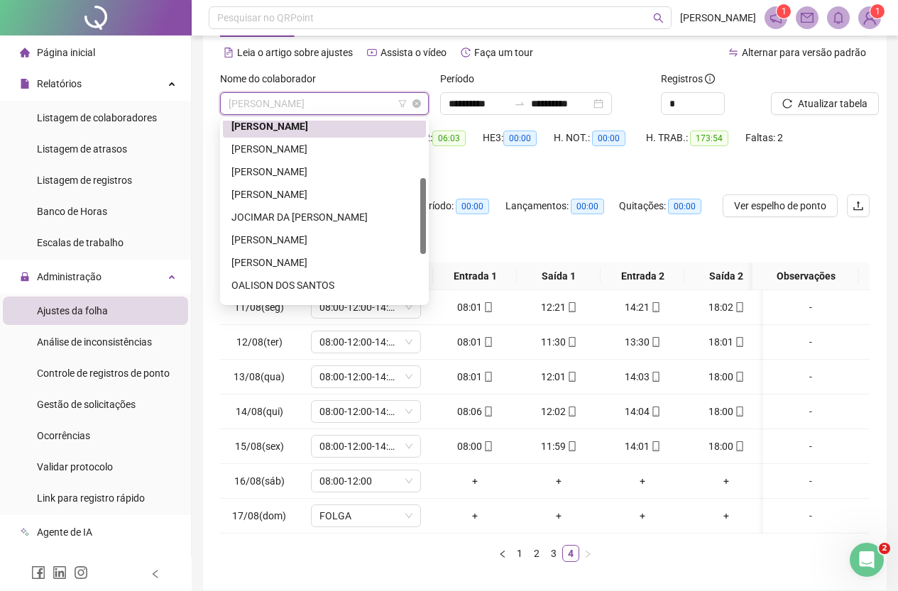
scroll to position [136, 0]
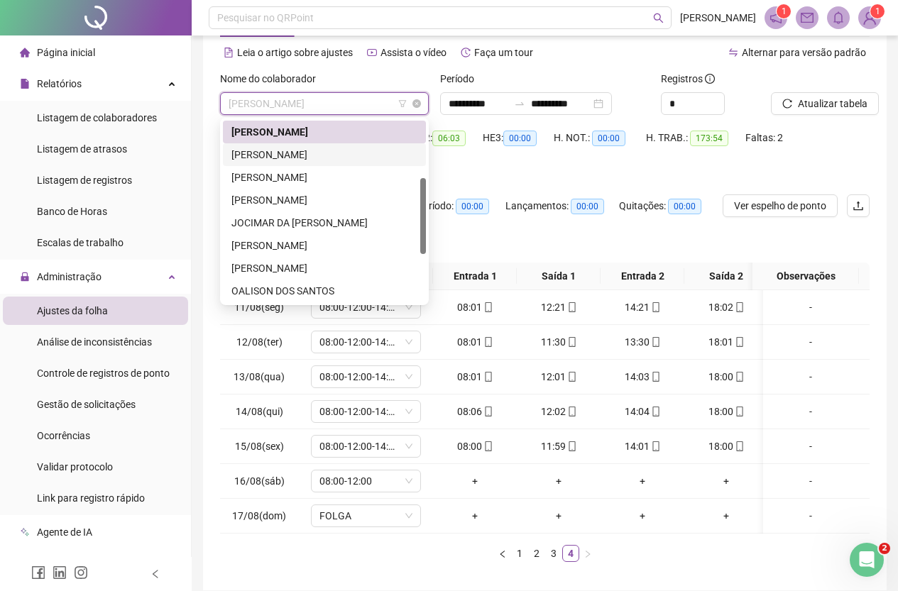
click at [358, 160] on div "[PERSON_NAME]" at bounding box center [324, 155] width 186 height 16
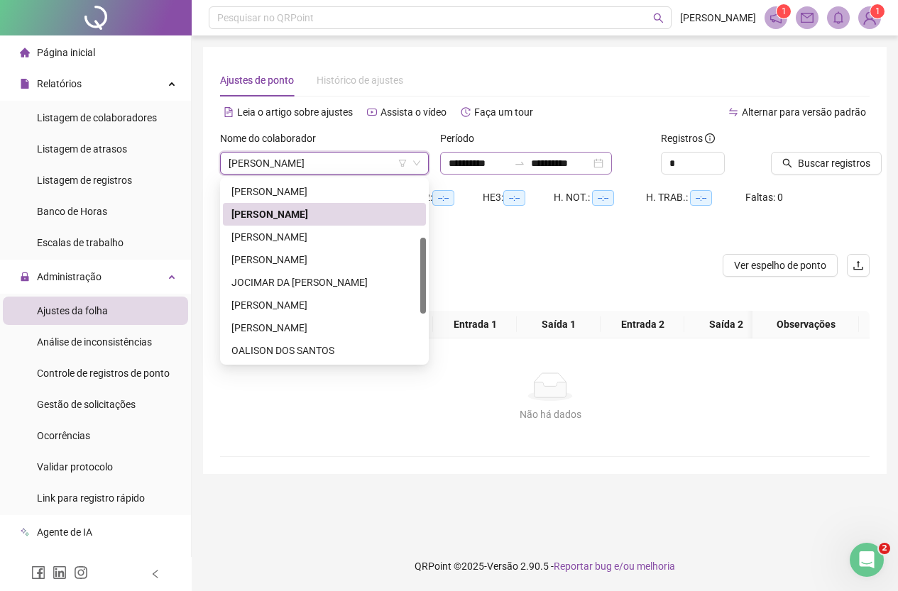
scroll to position [0, 0]
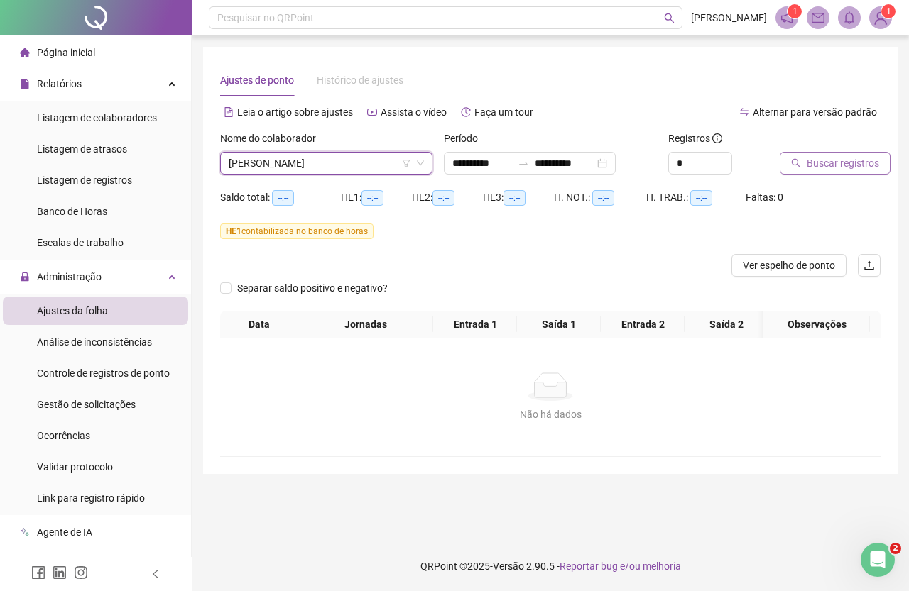
click at [819, 163] on span "Buscar registros" at bounding box center [843, 163] width 72 height 16
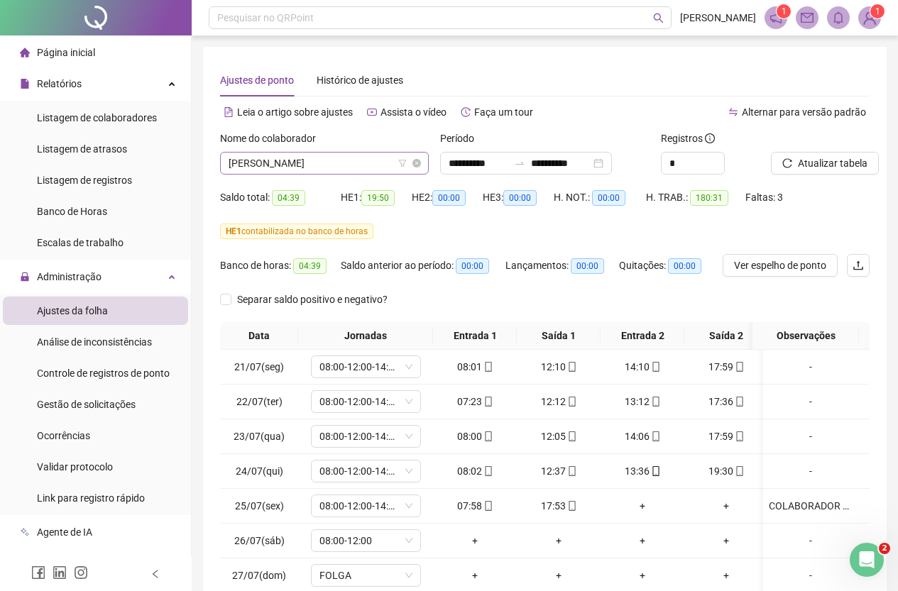
click at [370, 164] on span "[PERSON_NAME]" at bounding box center [325, 163] width 192 height 21
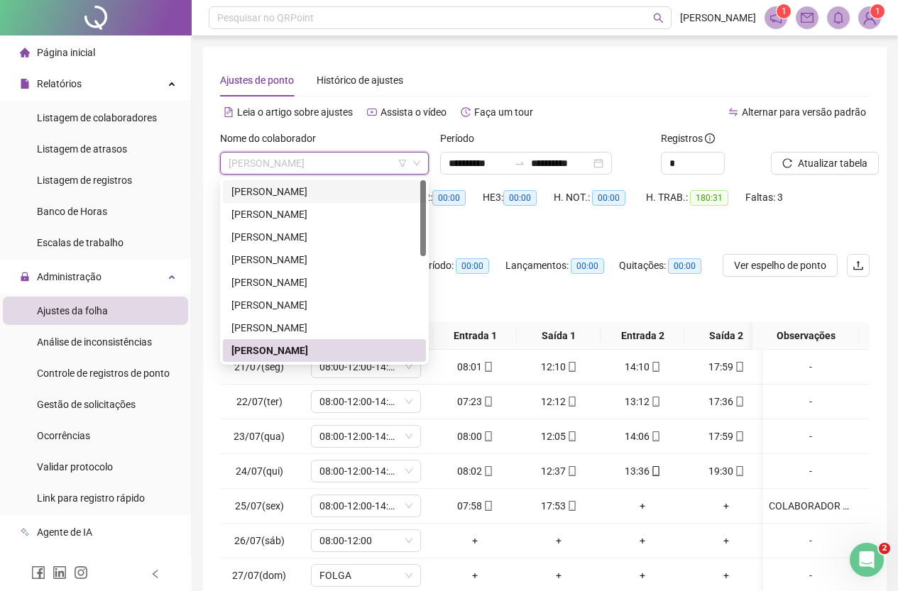
click at [361, 184] on div "[PERSON_NAME]" at bounding box center [324, 192] width 186 height 16
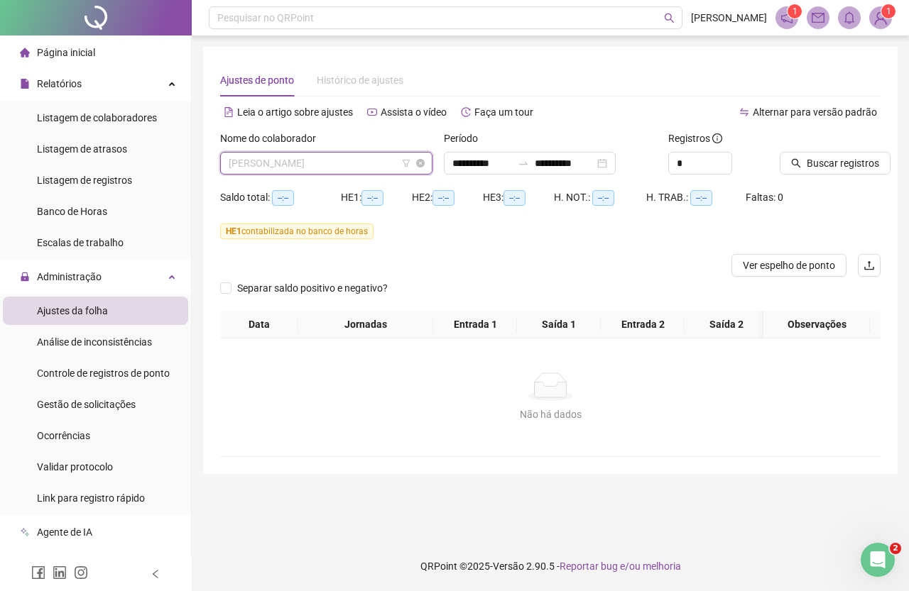
click at [375, 164] on span "[PERSON_NAME]" at bounding box center [326, 163] width 195 height 21
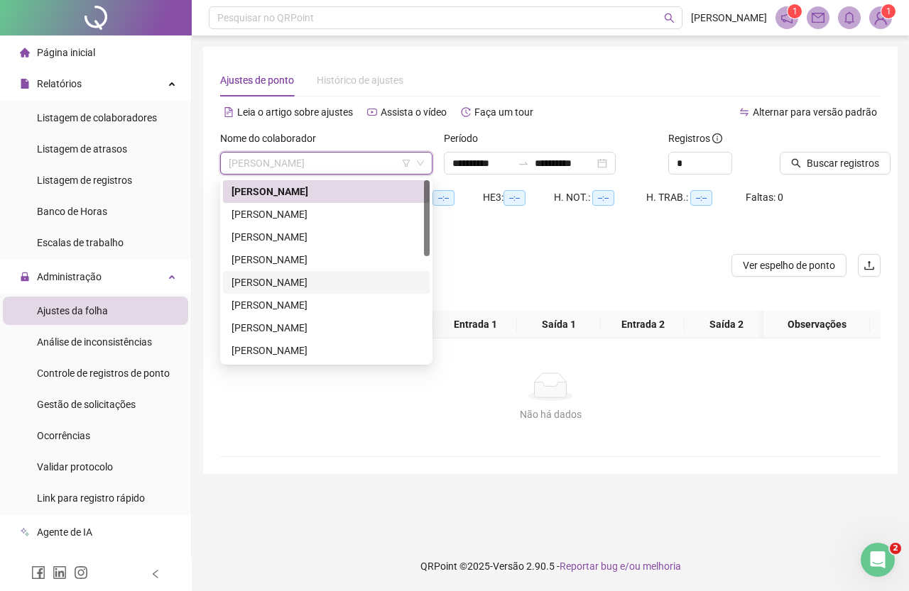
click at [349, 277] on div "[PERSON_NAME]" at bounding box center [326, 283] width 190 height 16
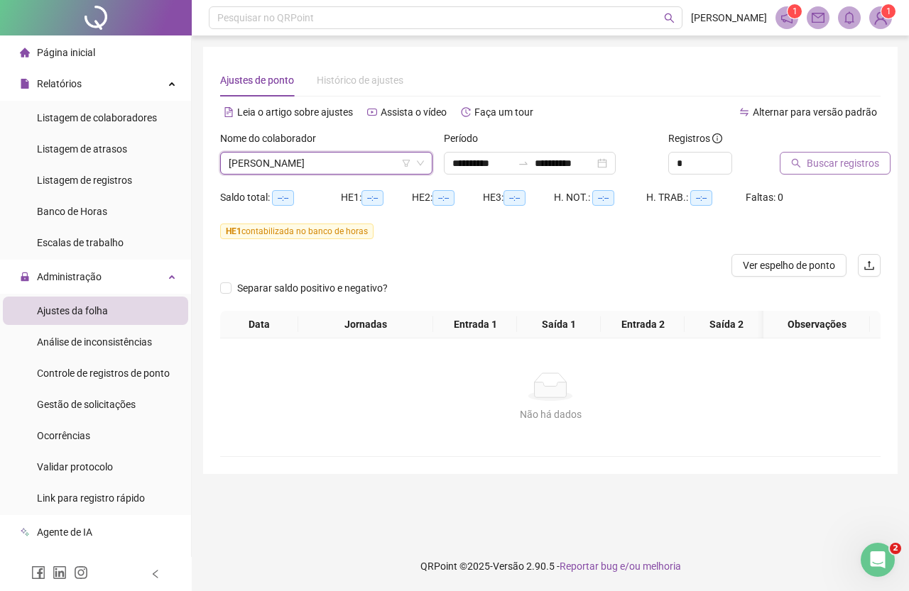
click at [853, 158] on span "Buscar registros" at bounding box center [843, 163] width 72 height 16
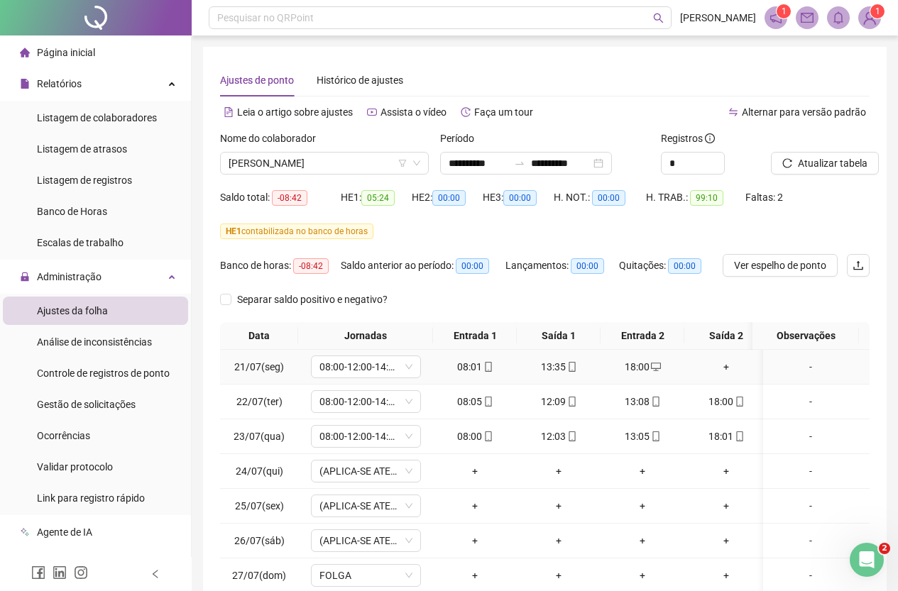
click at [656, 366] on icon "desktop" at bounding box center [656, 367] width 10 height 10
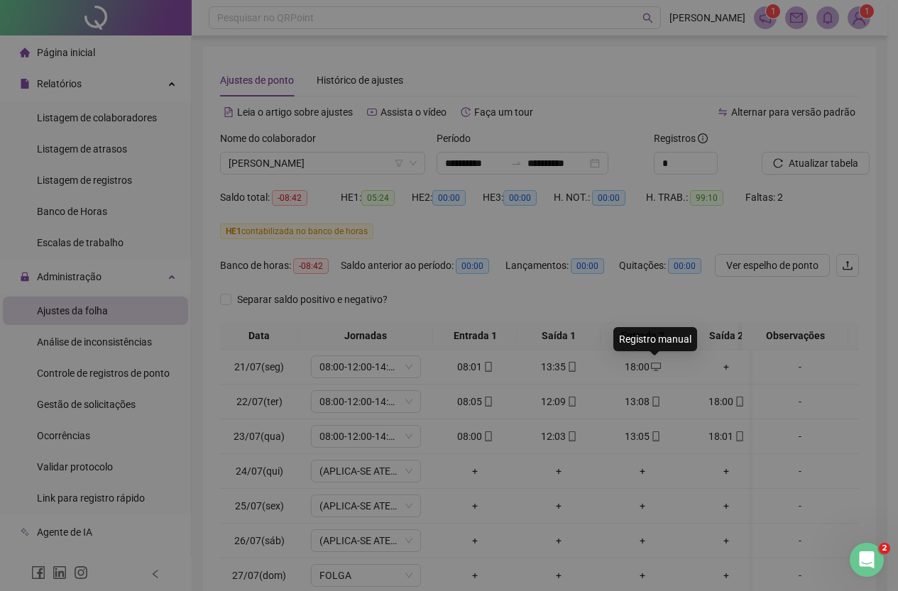
type input "**********"
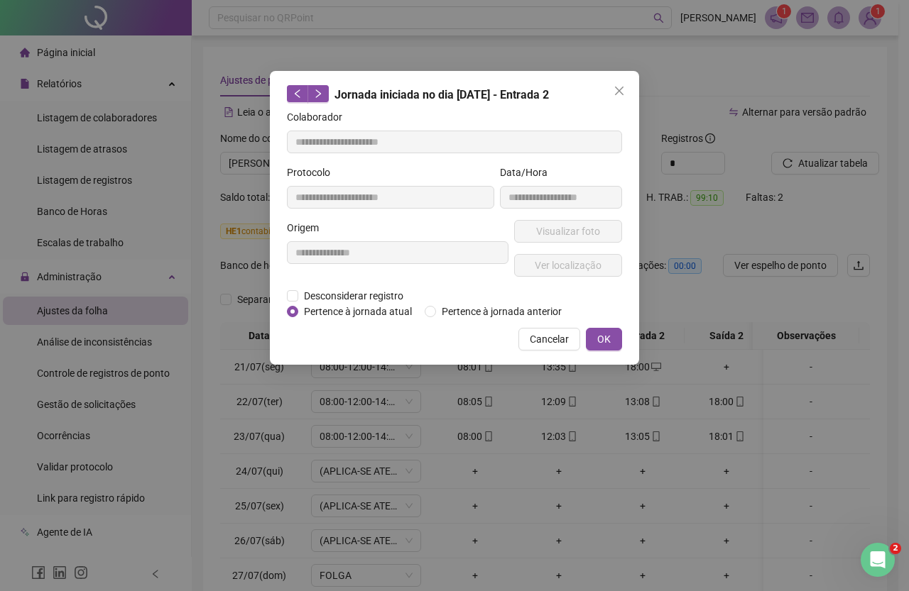
click at [606, 89] on div "Jornada iniciada no dia [DATE] - Entrada 2" at bounding box center [454, 94] width 335 height 18
click at [617, 89] on icon "close" at bounding box center [619, 91] width 9 height 9
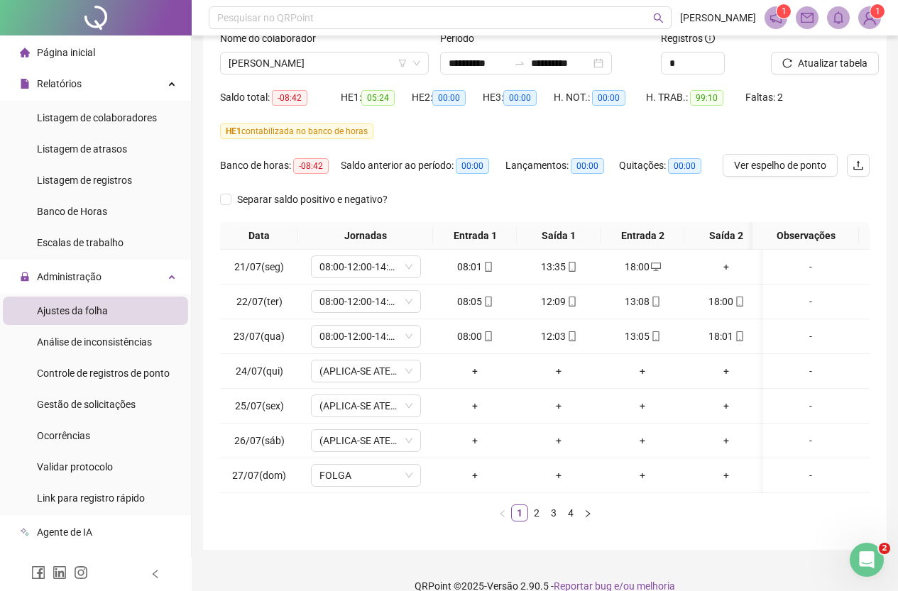
scroll to position [131, 0]
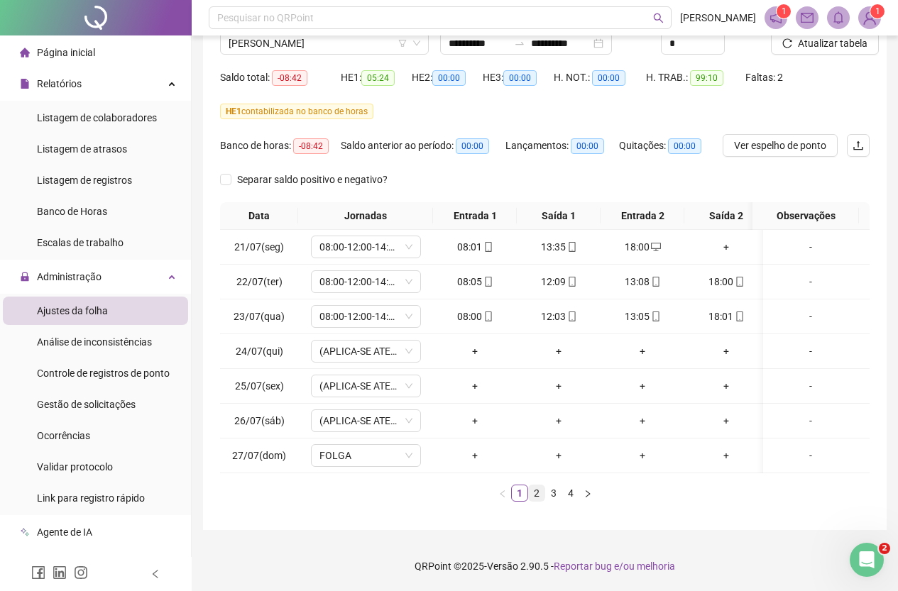
click at [535, 495] on link "2" at bounding box center [537, 494] width 16 height 16
click at [519, 495] on link "1" at bounding box center [520, 494] width 16 height 16
